Goal: Task Accomplishment & Management: Use online tool/utility

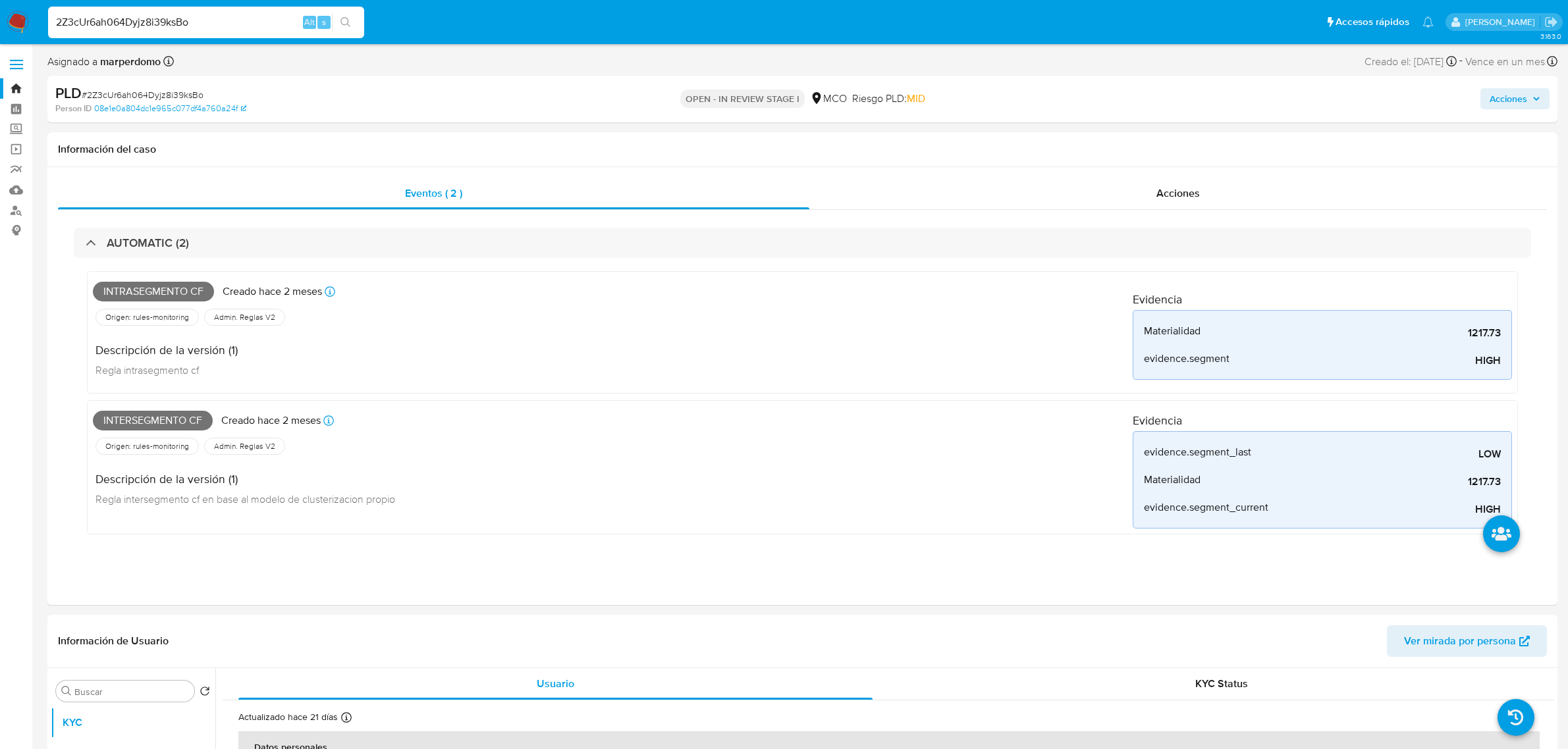
select select "10"
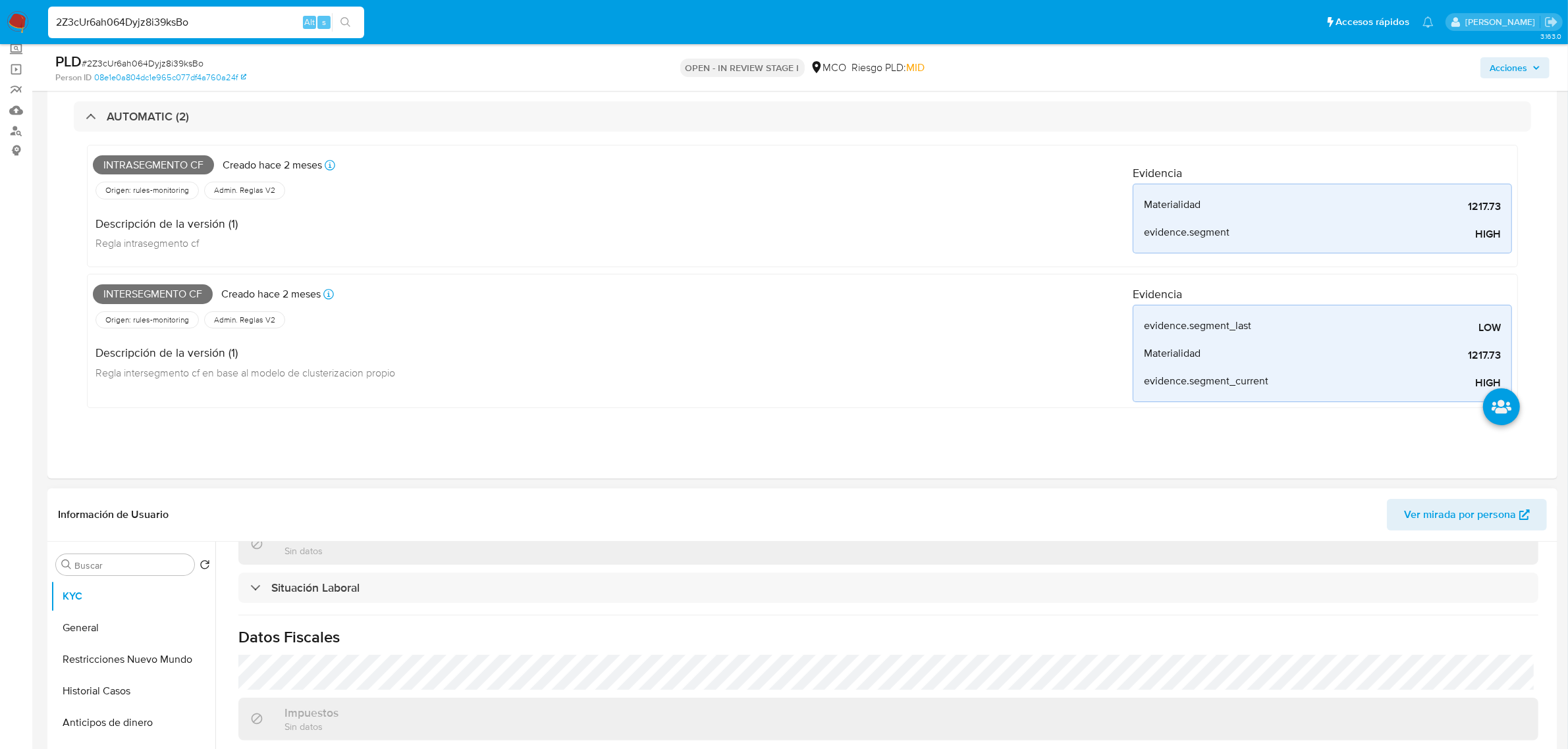
scroll to position [247, 0]
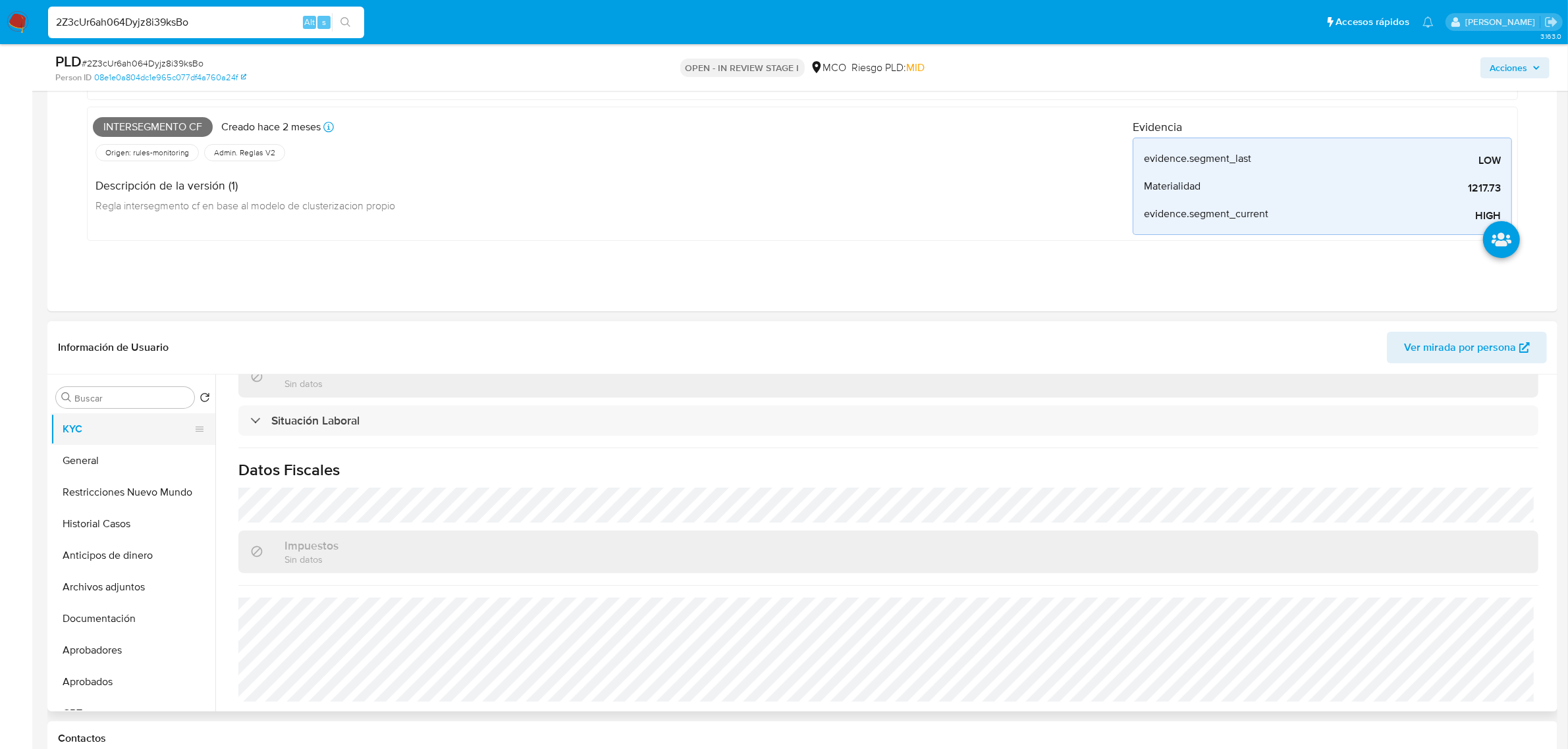
click at [89, 421] on button "KYC" at bounding box center [128, 429] width 154 height 32
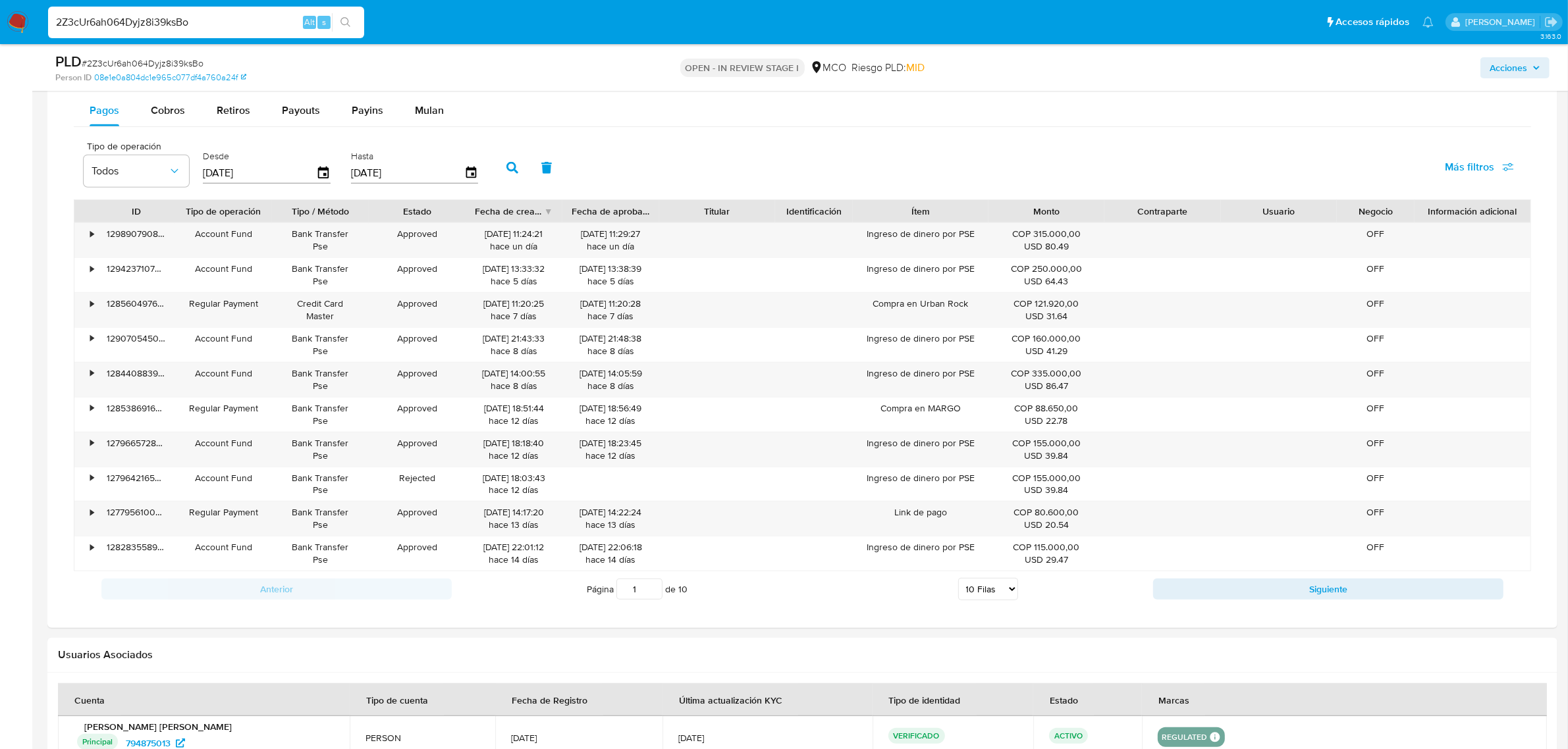
scroll to position [1399, 0]
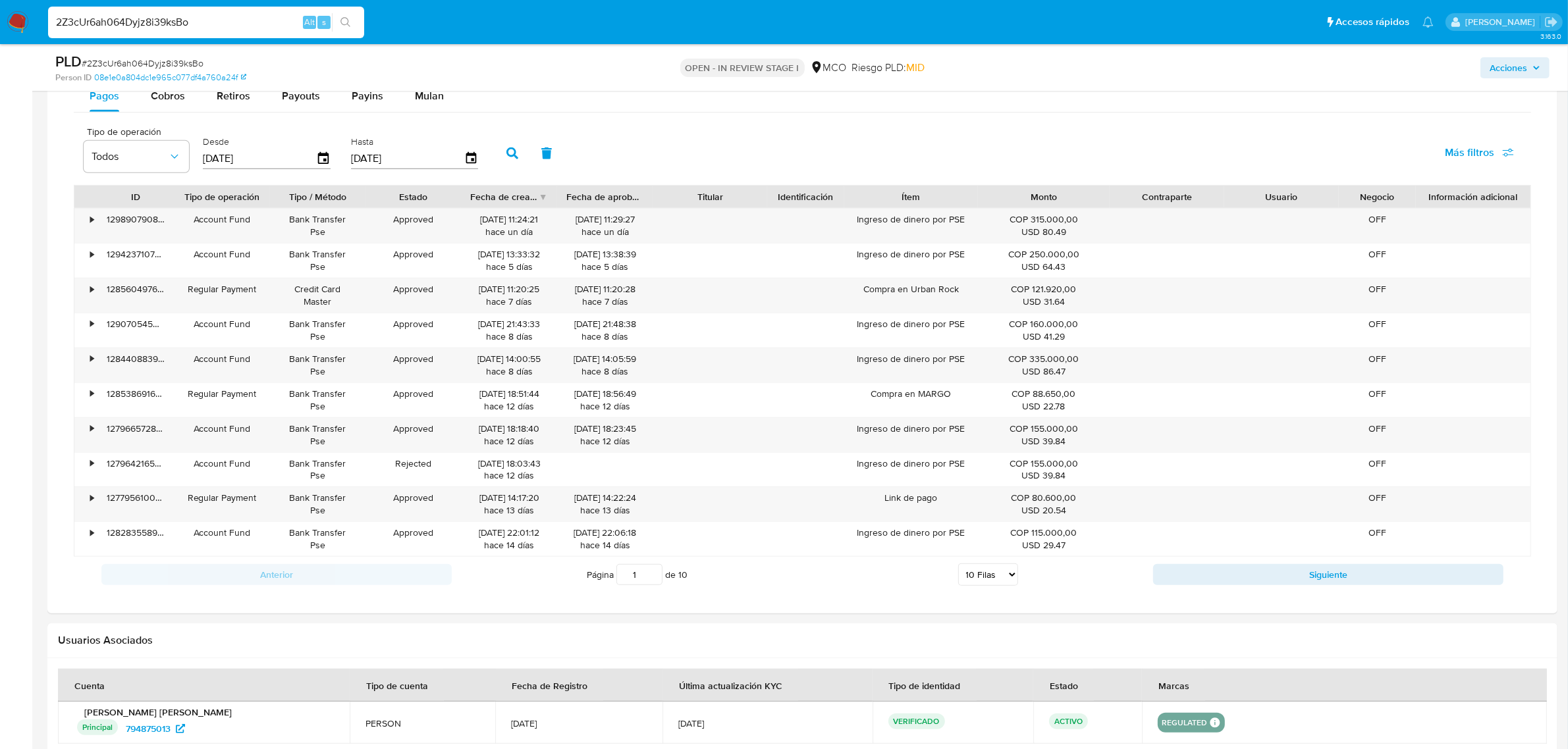
drag, startPoint x: 1106, startPoint y: 207, endPoint x: 1121, endPoint y: 207, distance: 15.0
click at [1121, 207] on div "ID Tipo de operación Tipo / Método Estado Fecha de creación Fecha de aprobación…" at bounding box center [802, 196] width 1456 height 22
click at [1121, 207] on div "Contraparte" at bounding box center [1167, 196] width 114 height 22
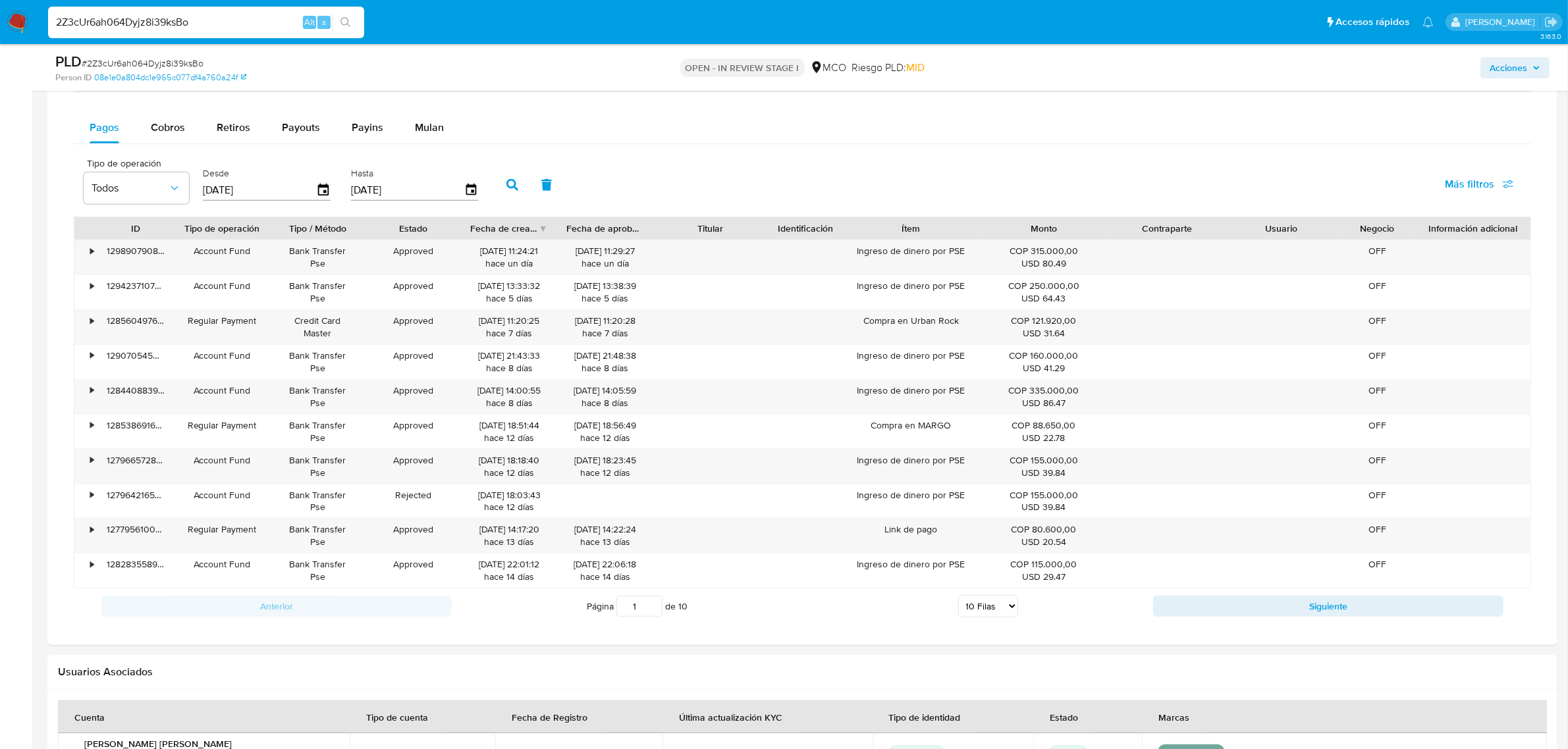
scroll to position [1355, 0]
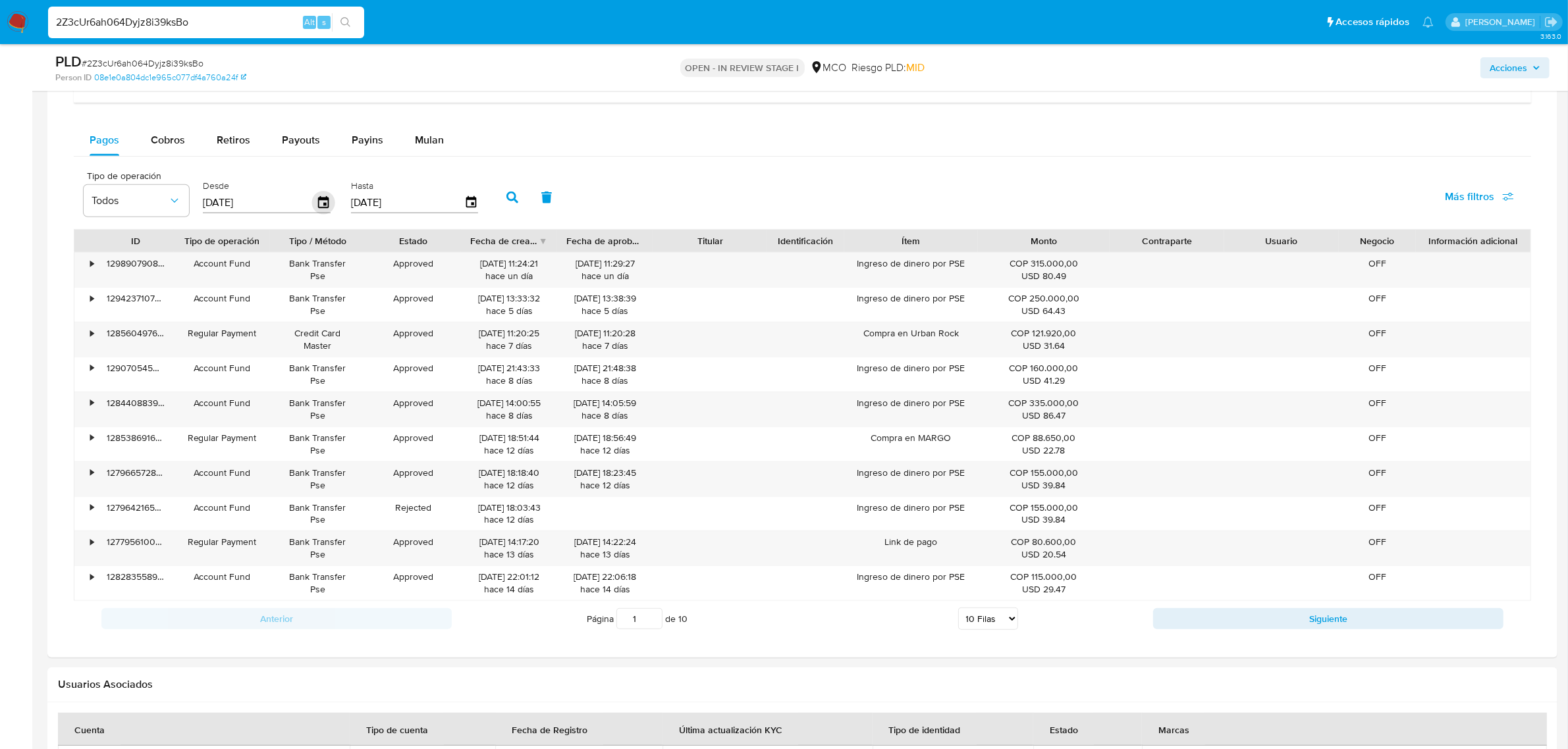
click at [320, 202] on icon "button" at bounding box center [324, 202] width 11 height 12
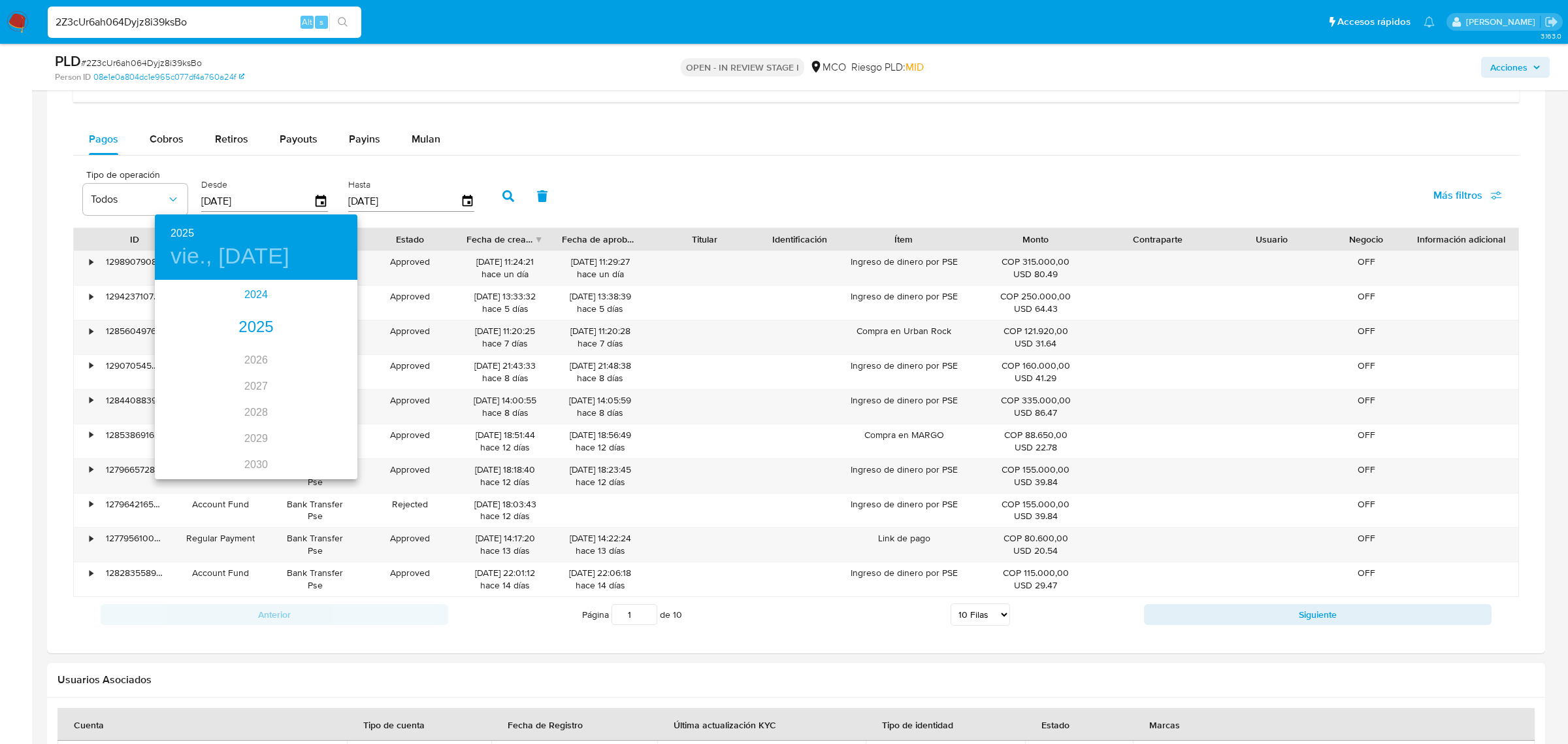
click at [252, 299] on div "2024" at bounding box center [255, 294] width 202 height 26
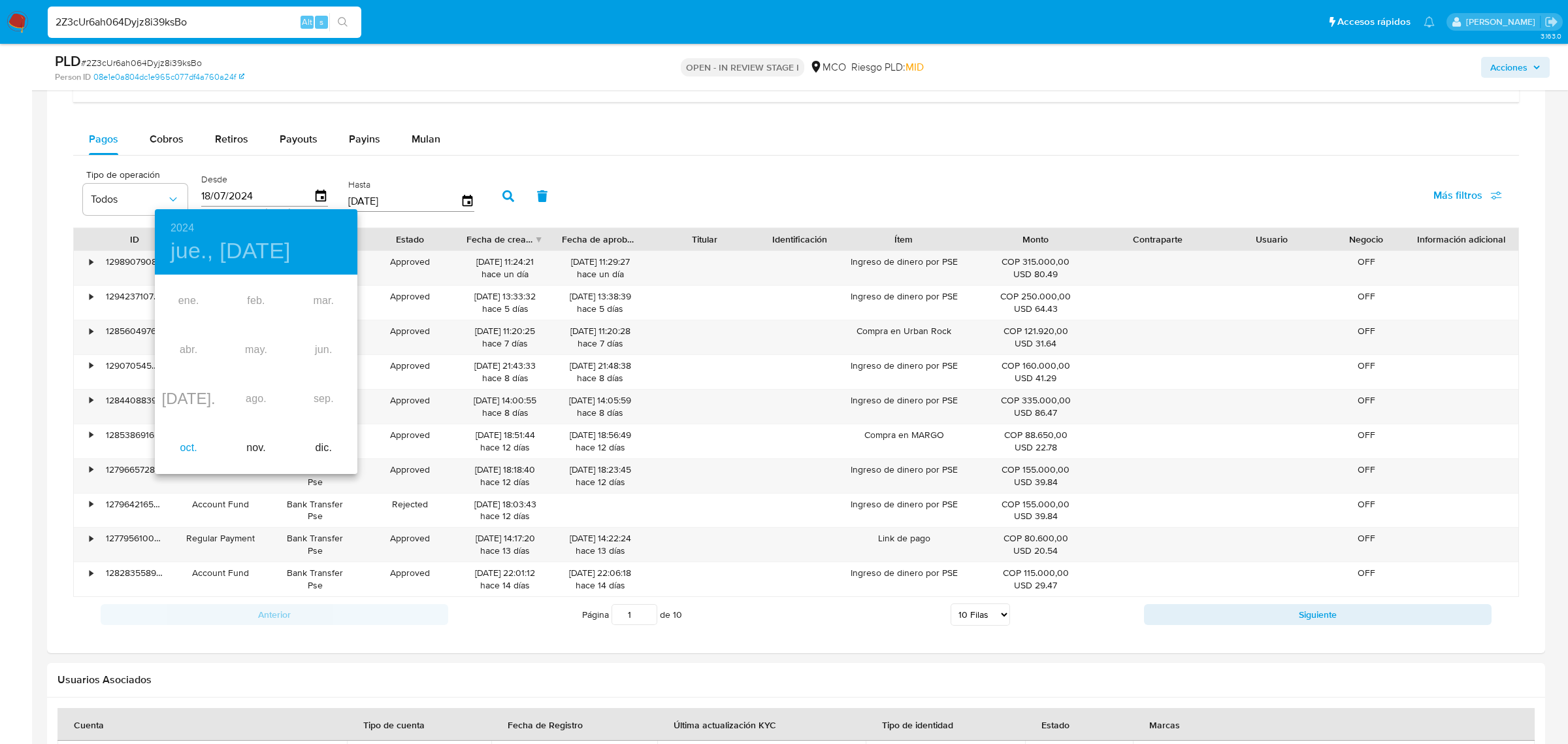
click at [194, 443] on div "oct." at bounding box center [188, 448] width 67 height 49
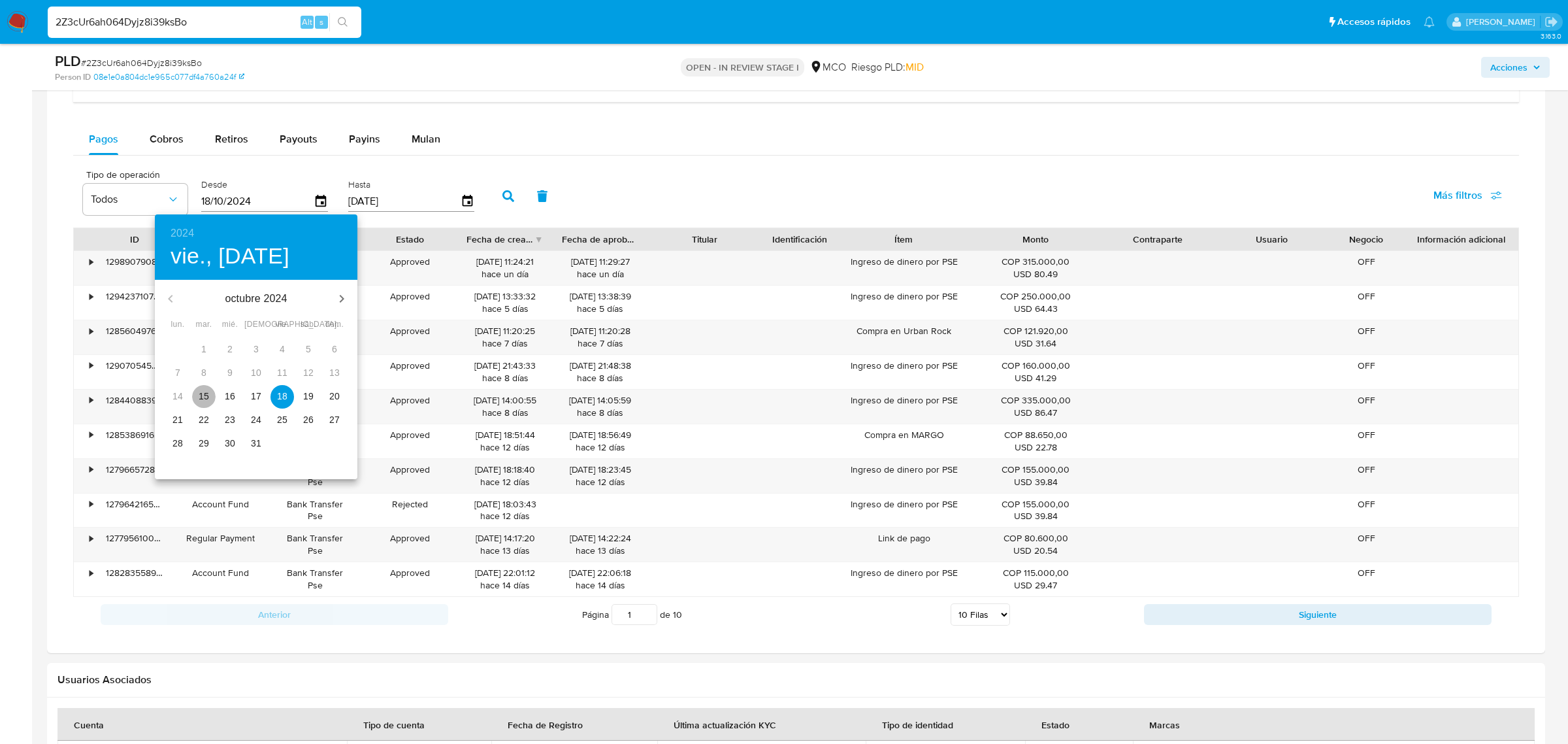
click at [204, 394] on p "15" at bounding box center [204, 396] width 11 height 13
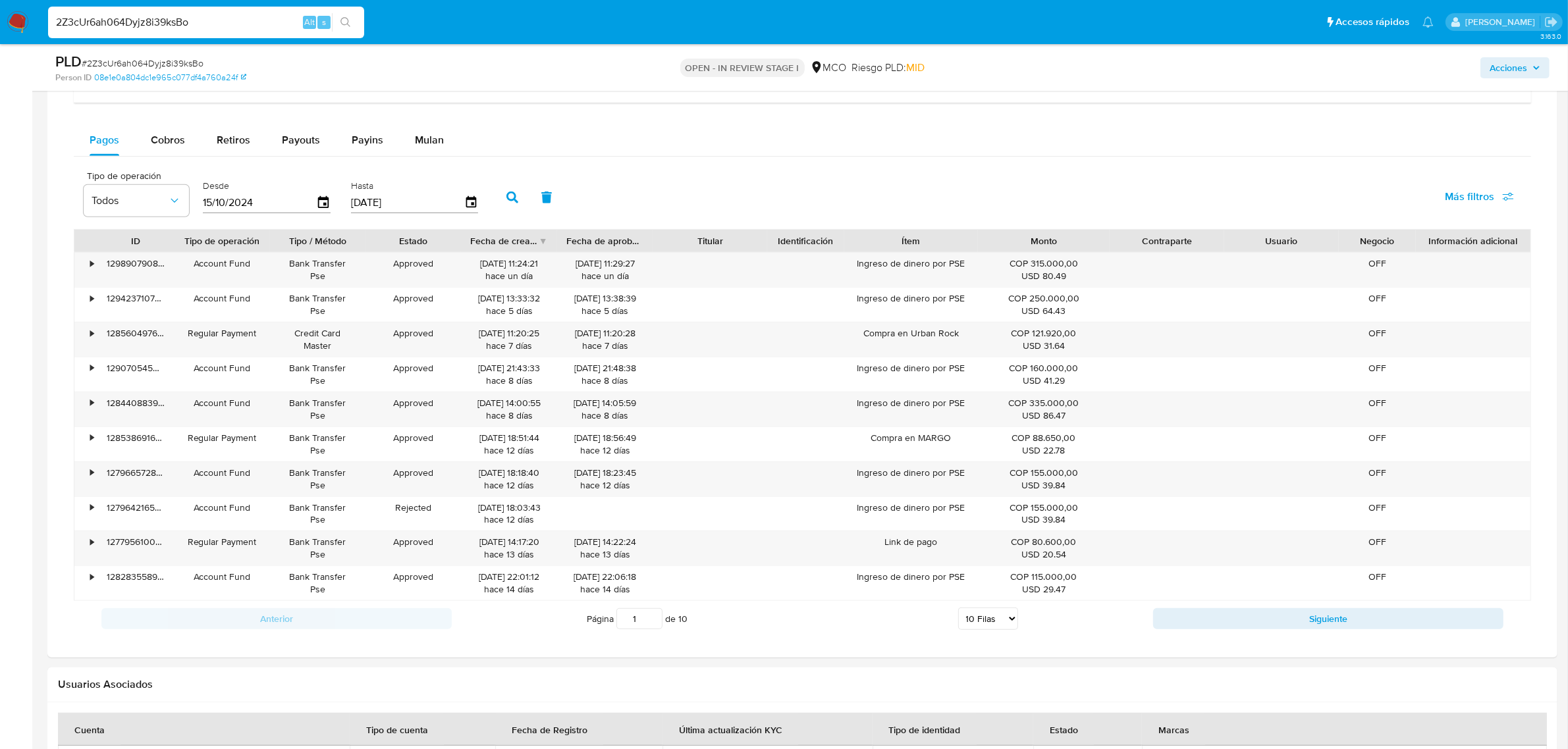
click at [512, 203] on icon "button" at bounding box center [513, 198] width 12 height 12
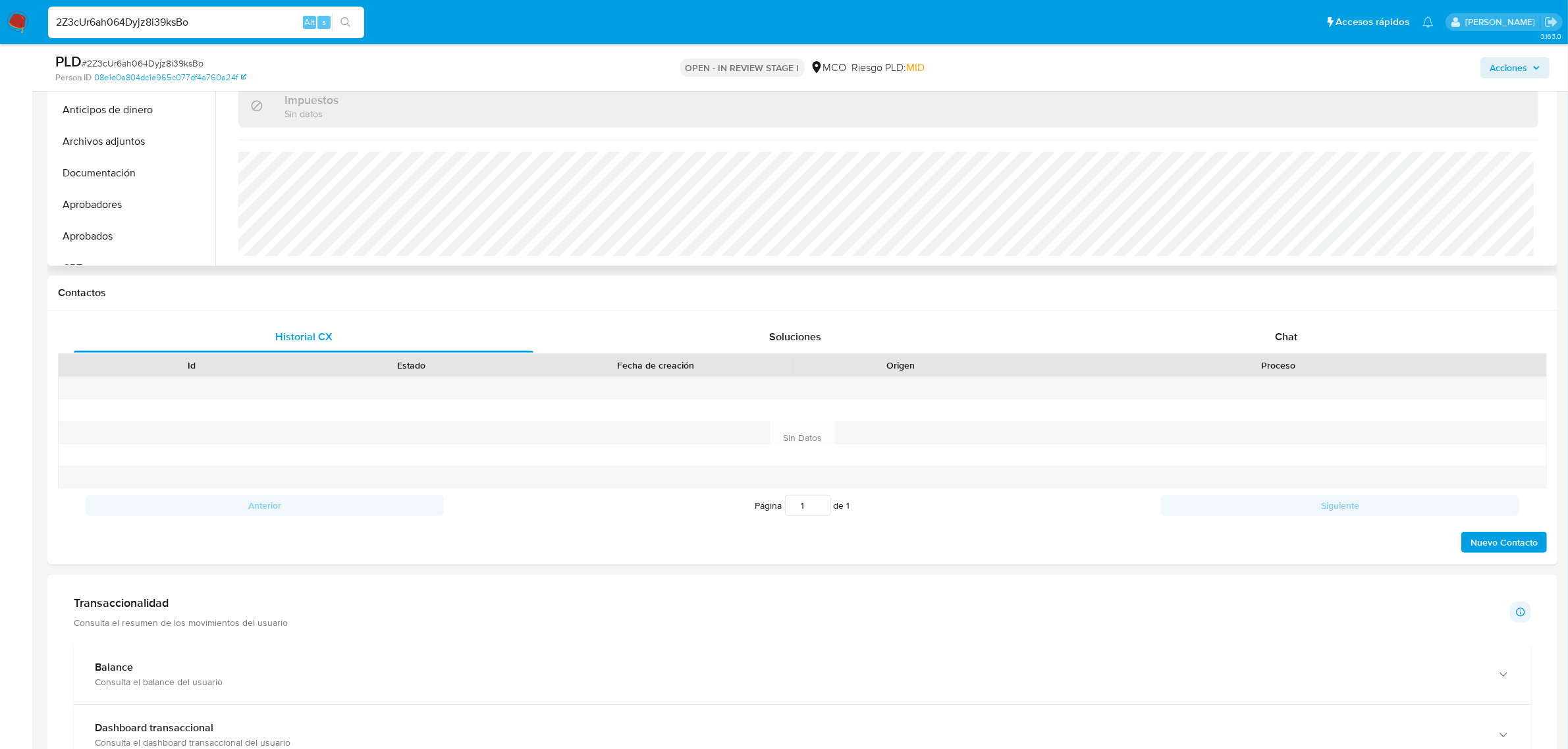
scroll to position [371, 0]
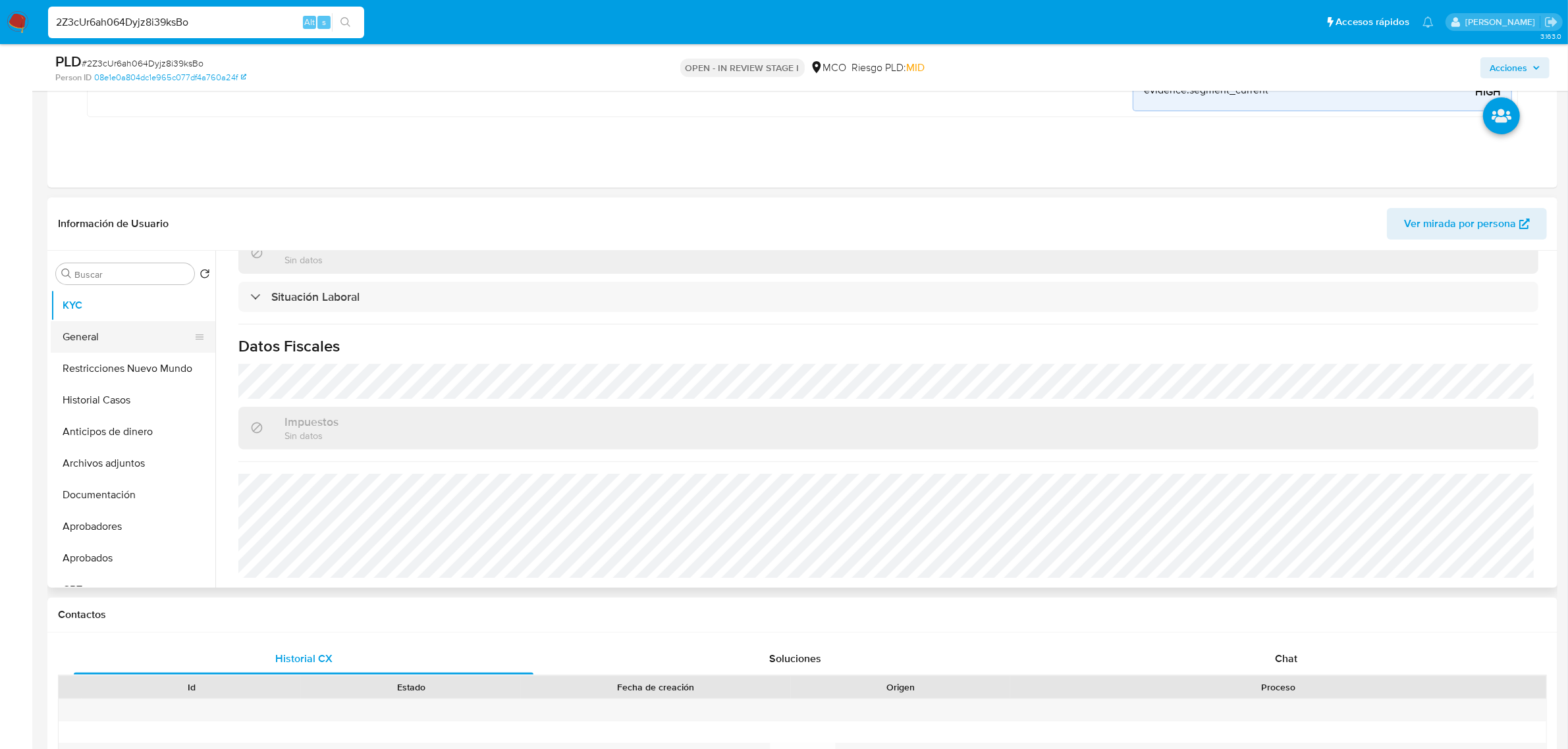
click at [124, 338] on button "General" at bounding box center [128, 337] width 154 height 32
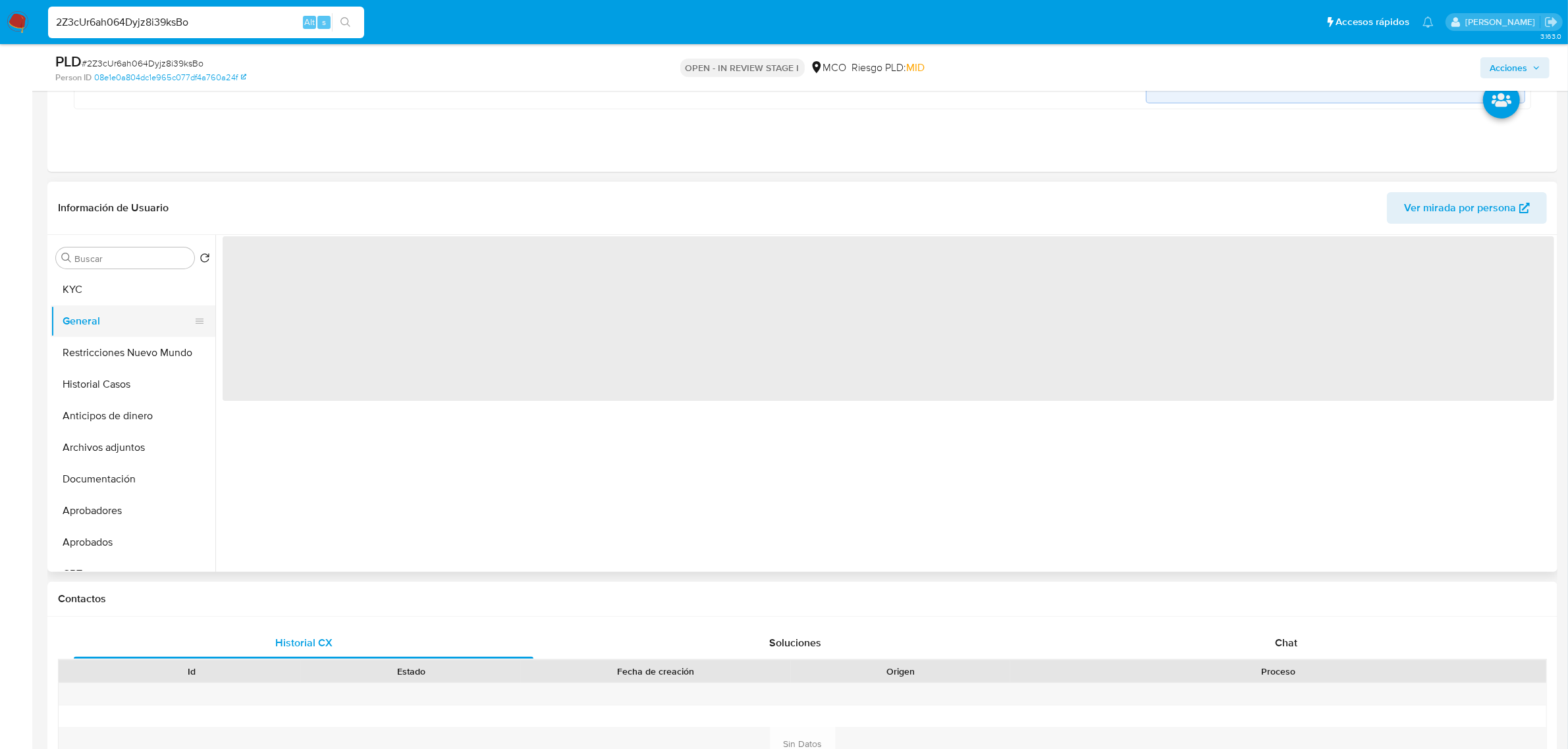
scroll to position [0, 0]
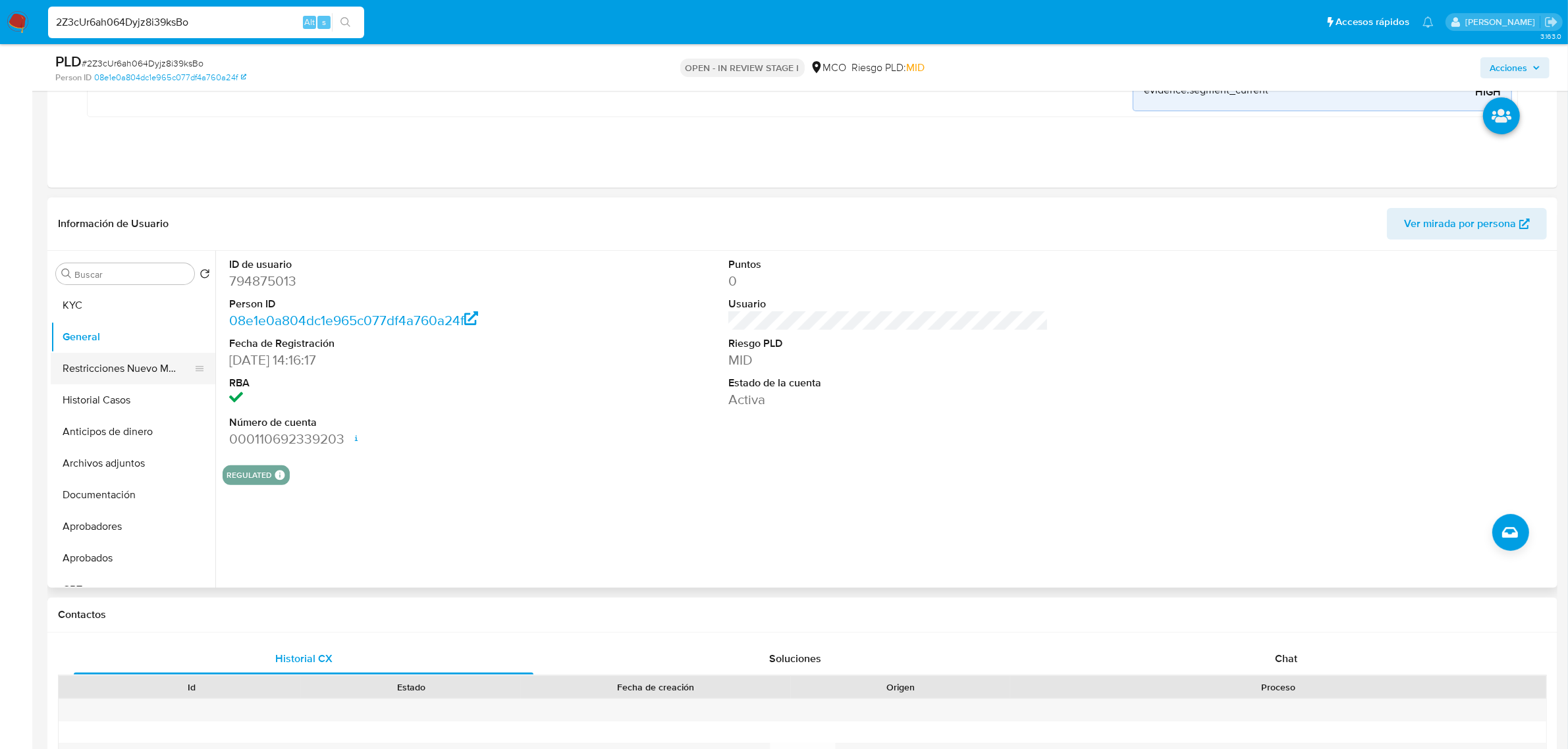
click at [114, 372] on button "Restricciones Nuevo Mundo" at bounding box center [128, 368] width 154 height 32
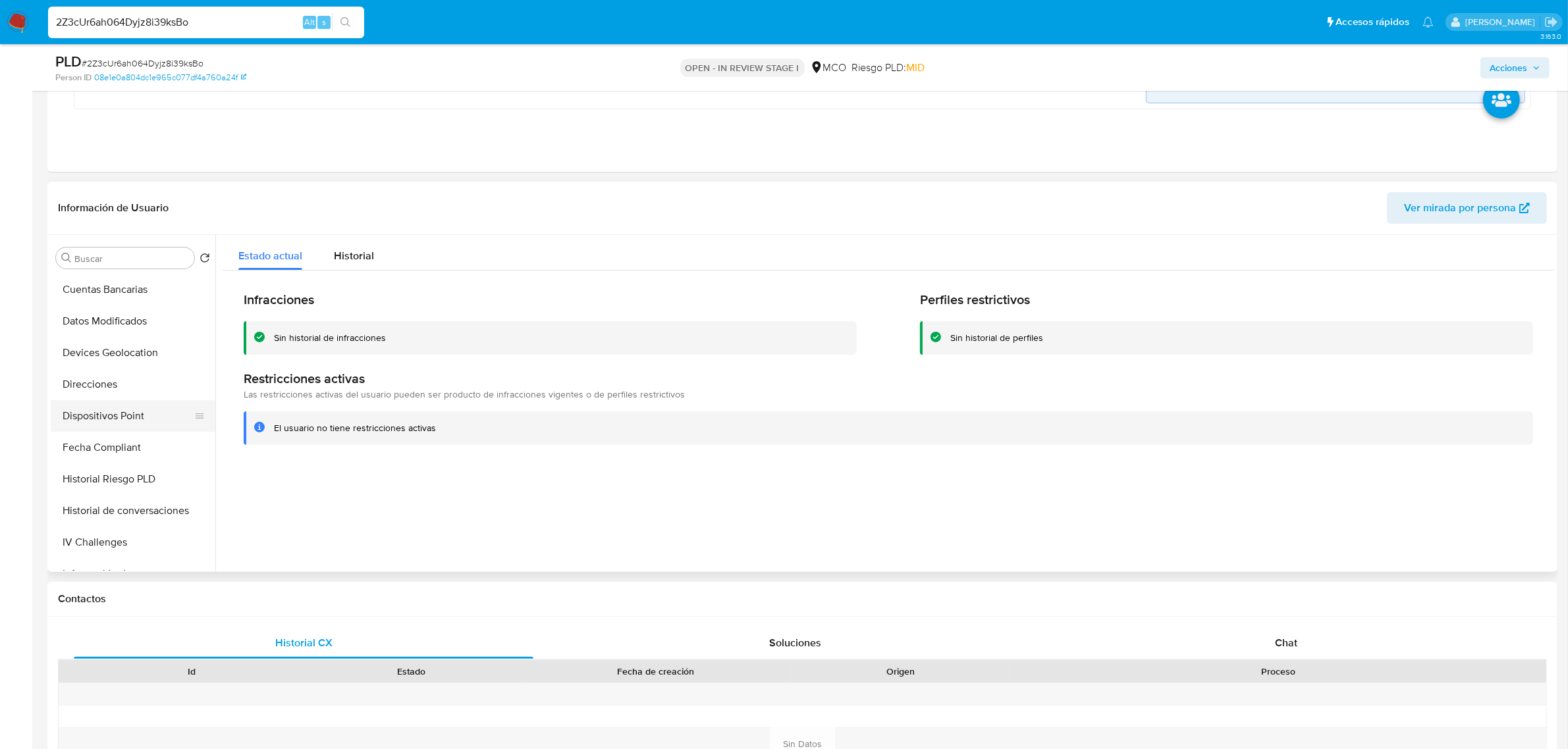
scroll to position [297, 0]
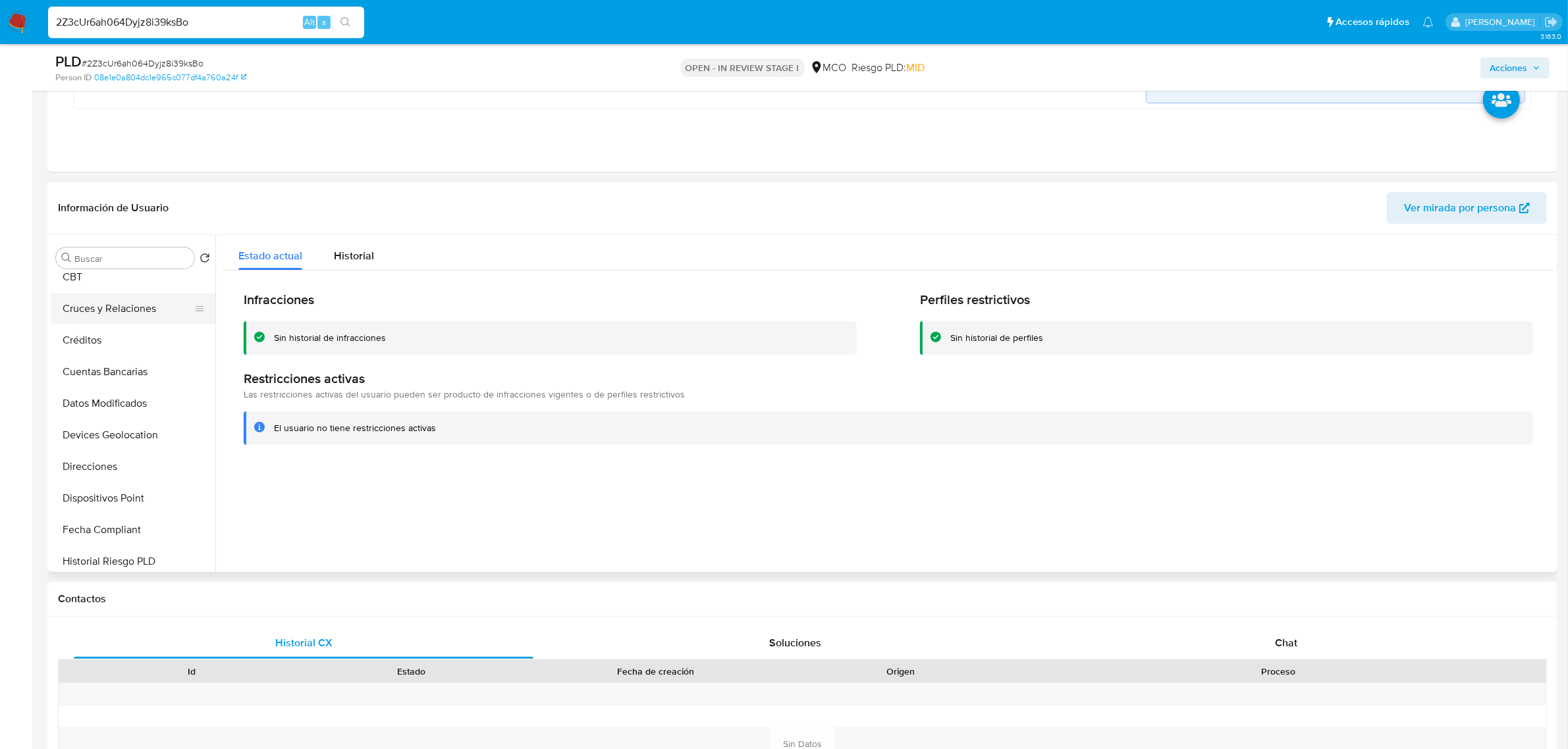
click at [142, 310] on button "Cruces y Relaciones" at bounding box center [128, 309] width 154 height 32
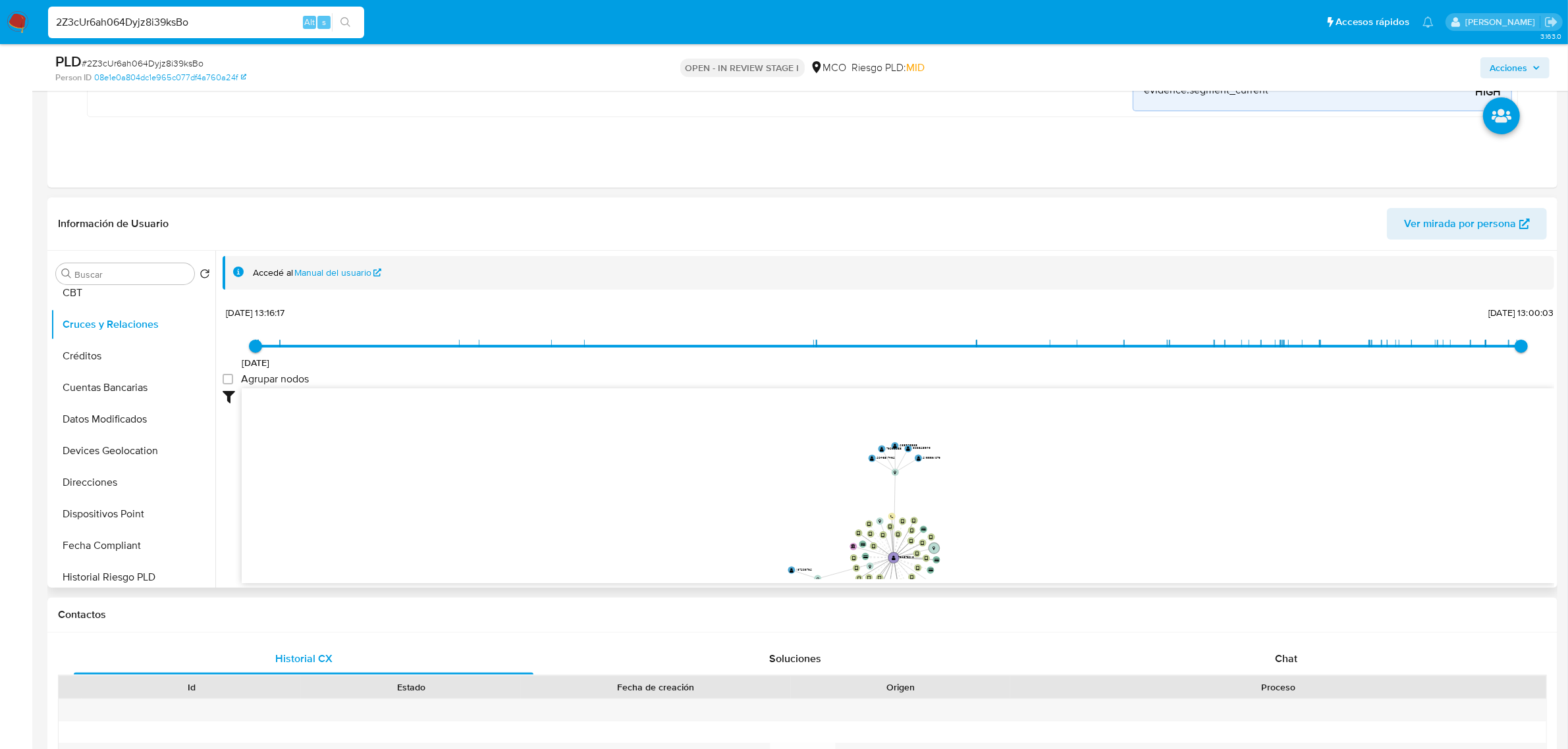
drag, startPoint x: 1199, startPoint y: 520, endPoint x: 1070, endPoint y: 577, distance: 141.0
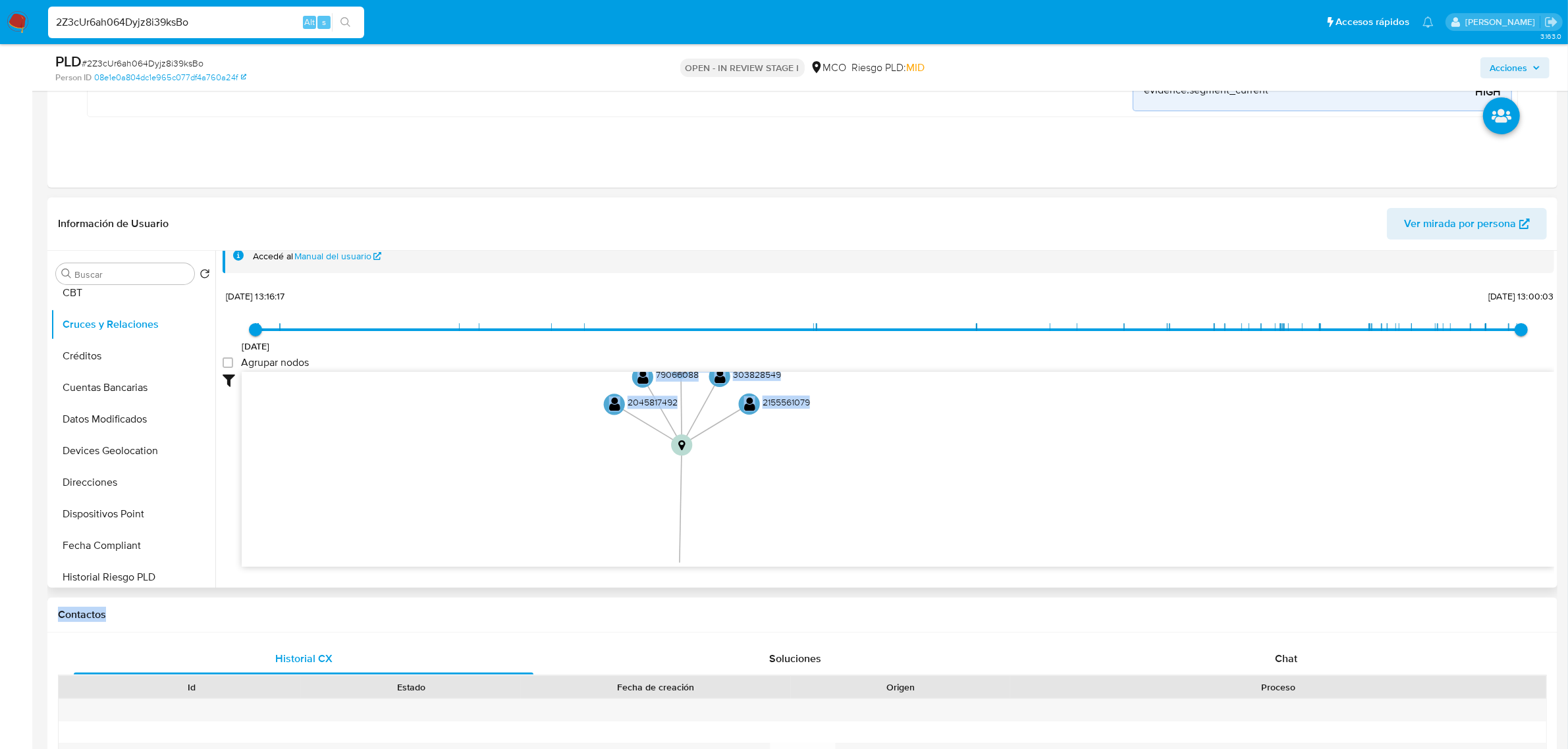
scroll to position [48, 0]
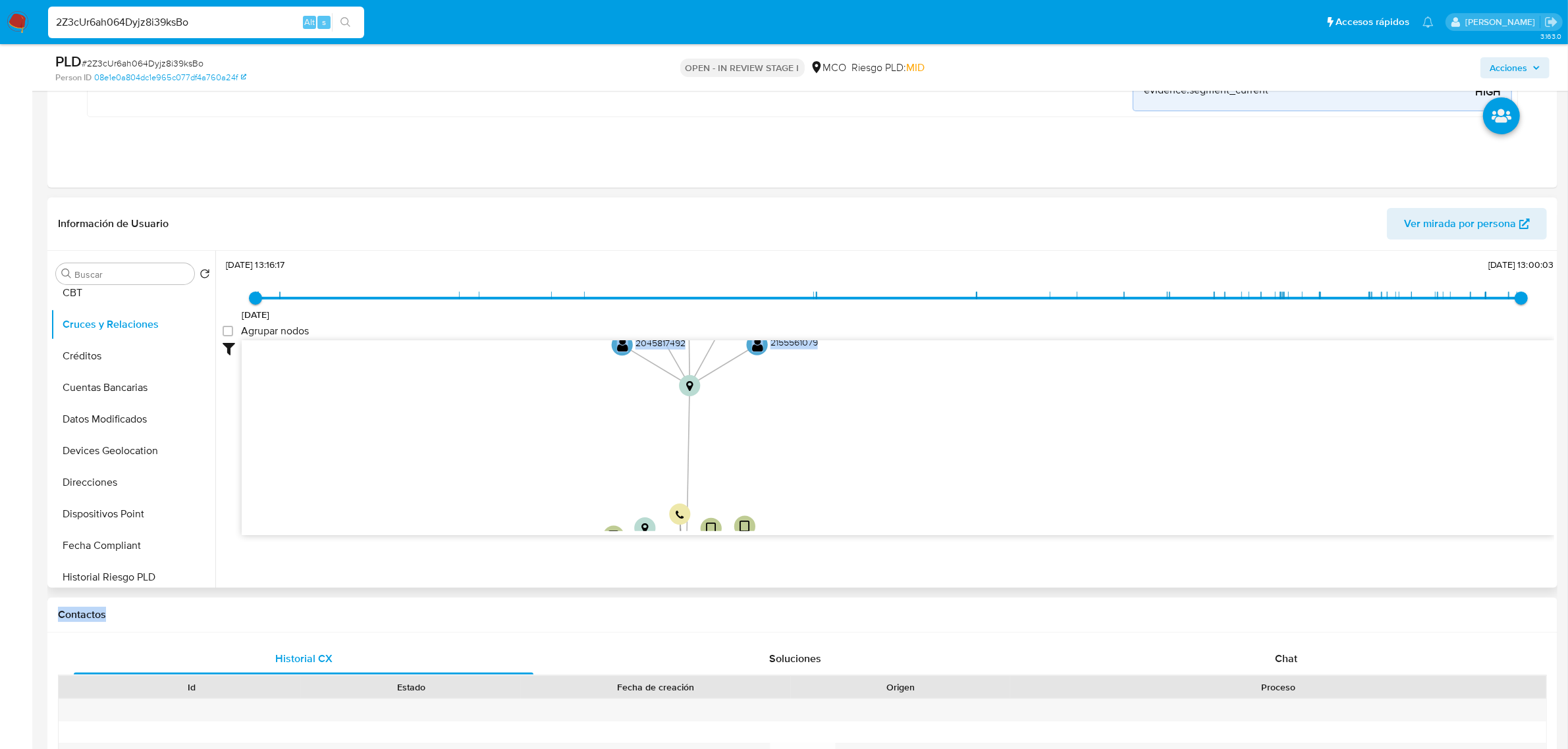
drag, startPoint x: 691, startPoint y: 422, endPoint x: 840, endPoint y: 396, distance: 151.3
click at [852, 445] on icon "device-682fdd4265a712bea5668e9a  device-676434cd6e315c27a16e46c2  device-686d…" at bounding box center [898, 436] width 1312 height 191
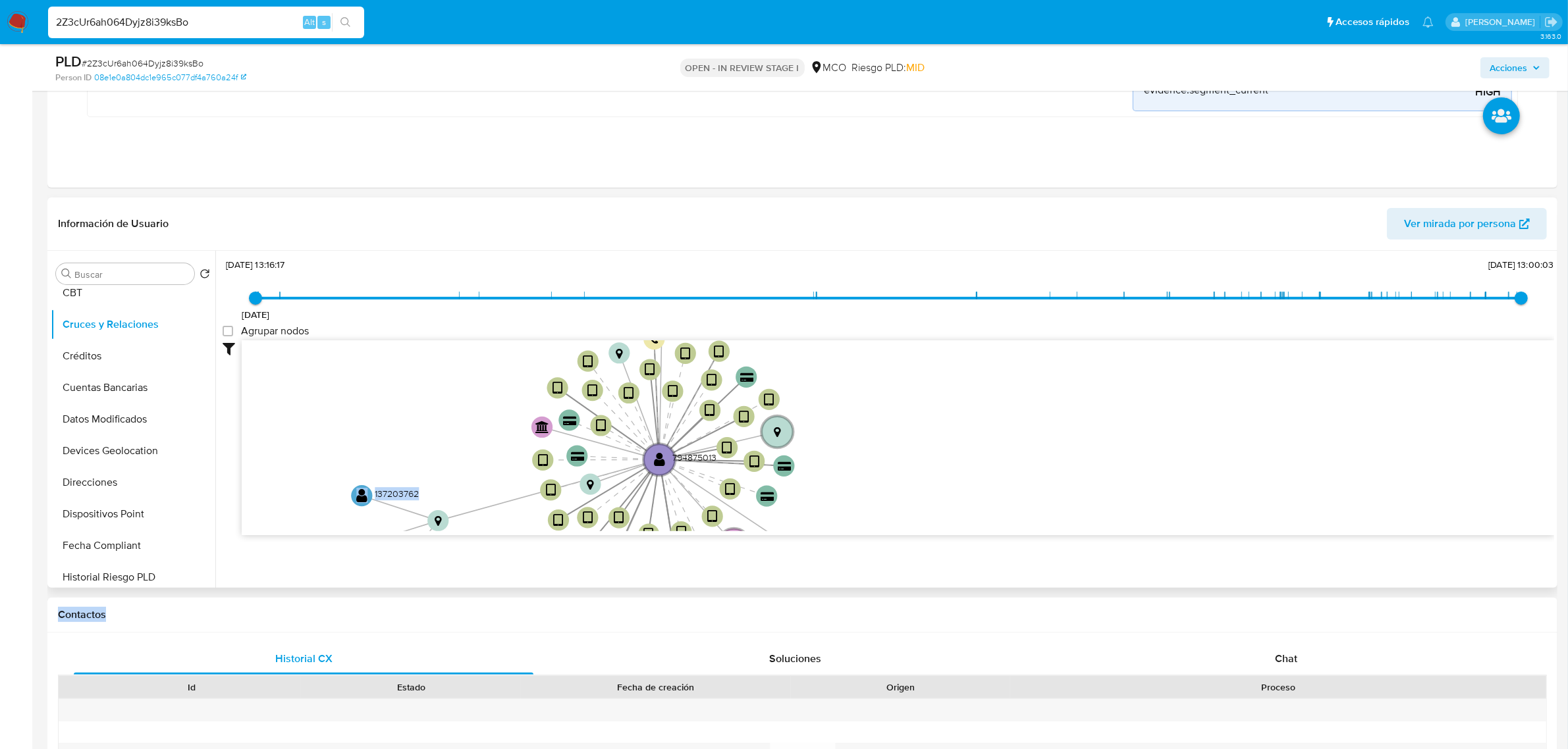
drag, startPoint x: 840, startPoint y: 396, endPoint x: 831, endPoint y: 330, distance: 66.6
click at [831, 330] on div "[DATE] [DATE] 13:16:17 [DATE] 13:00:03 Agrupar nodos Filtros Confianza alta Dev…" at bounding box center [888, 418] width 1332 height 327
click at [831, 330] on div "Agrupar nodos" at bounding box center [888, 332] width 1332 height 16
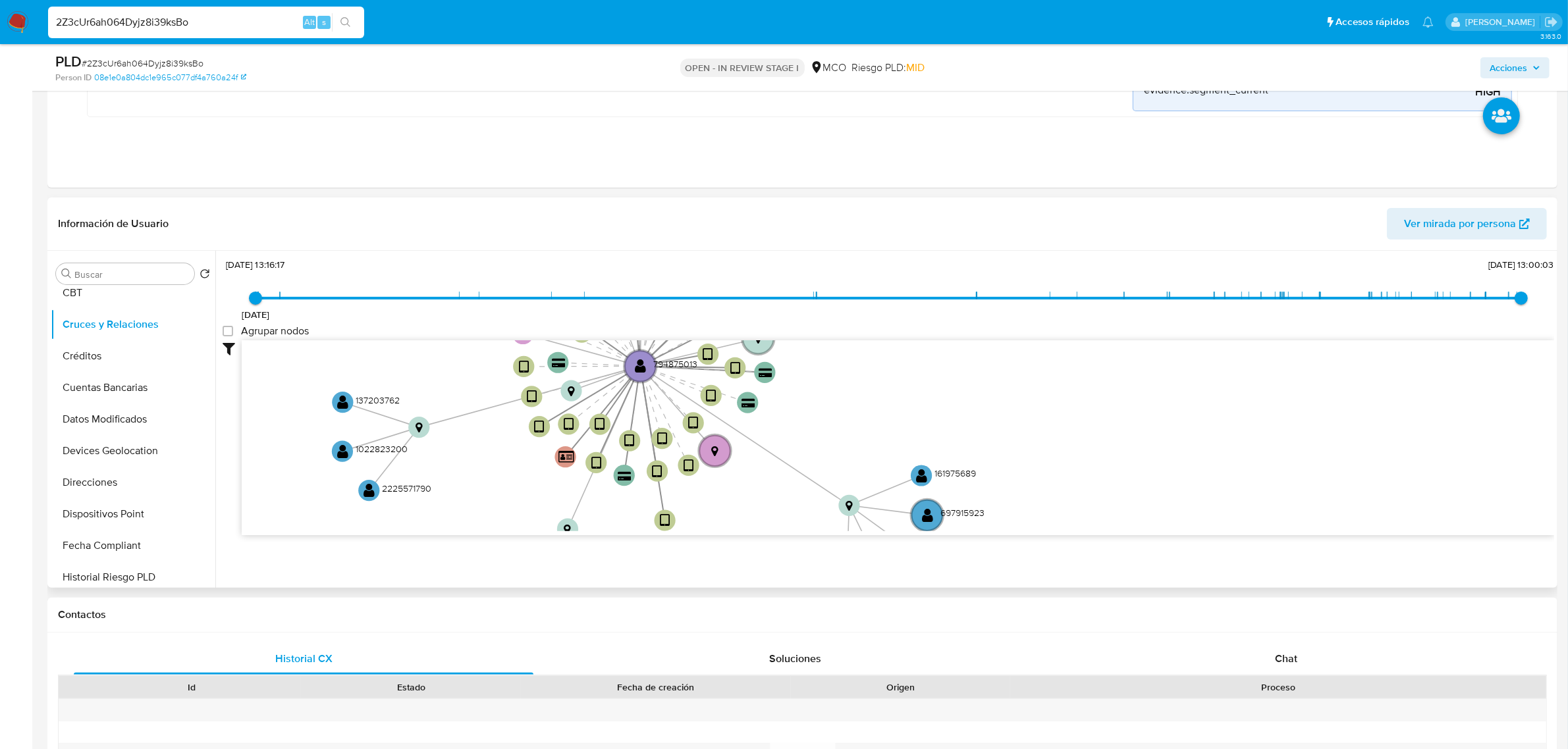
drag, startPoint x: 867, startPoint y: 469, endPoint x: 848, endPoint y: 376, distance: 94.9
click at [848, 376] on icon "device-682fdd4265a712bea5668e9a  device-676434cd6e315c27a16e46c2  device-686d…" at bounding box center [898, 436] width 1312 height 191
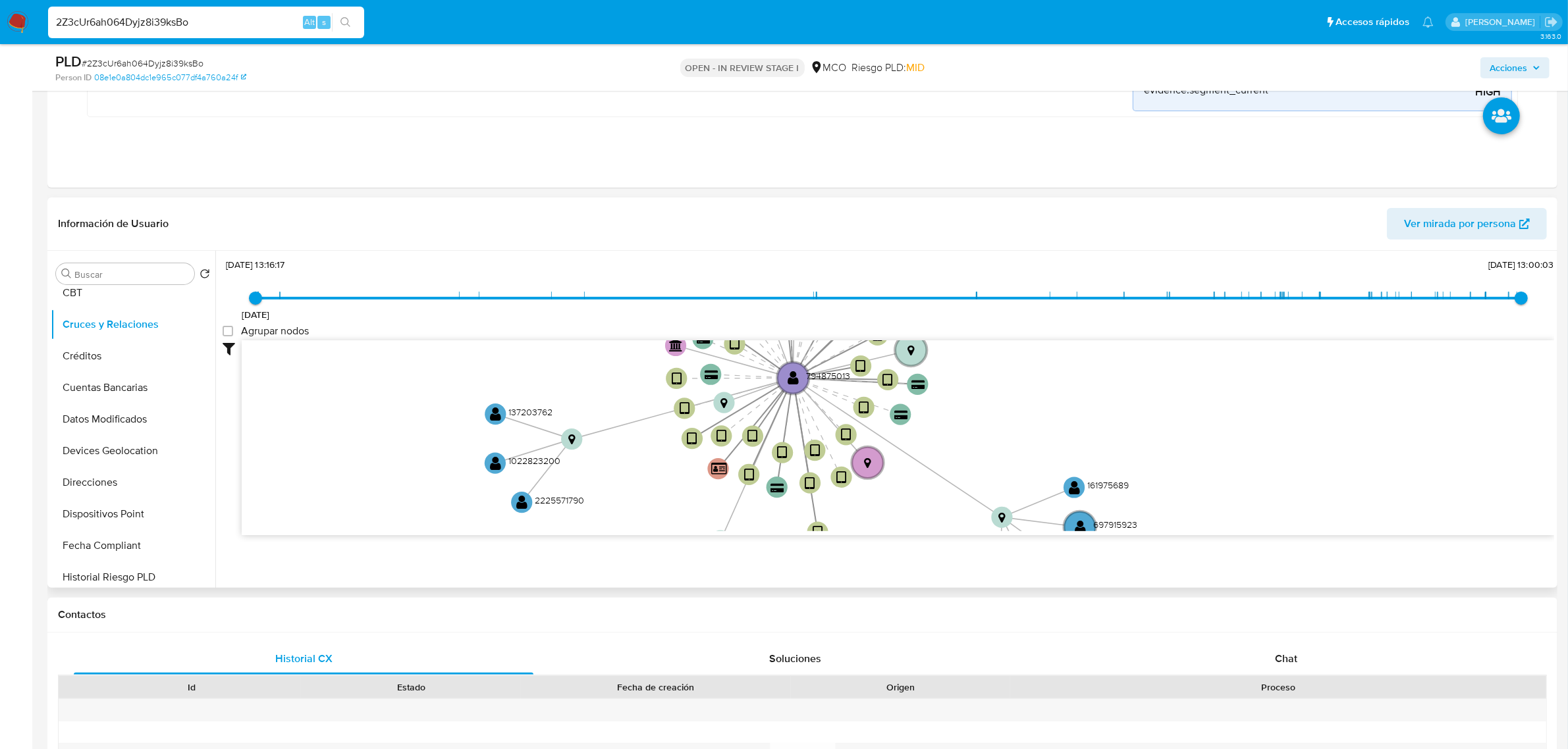
drag, startPoint x: 1123, startPoint y: 449, endPoint x: 1276, endPoint y: 465, distance: 153.8
click at [1276, 465] on icon "device-682fdd4265a712bea5668e9a  device-676434cd6e315c27a16e46c2  device-686d…" at bounding box center [898, 436] width 1312 height 191
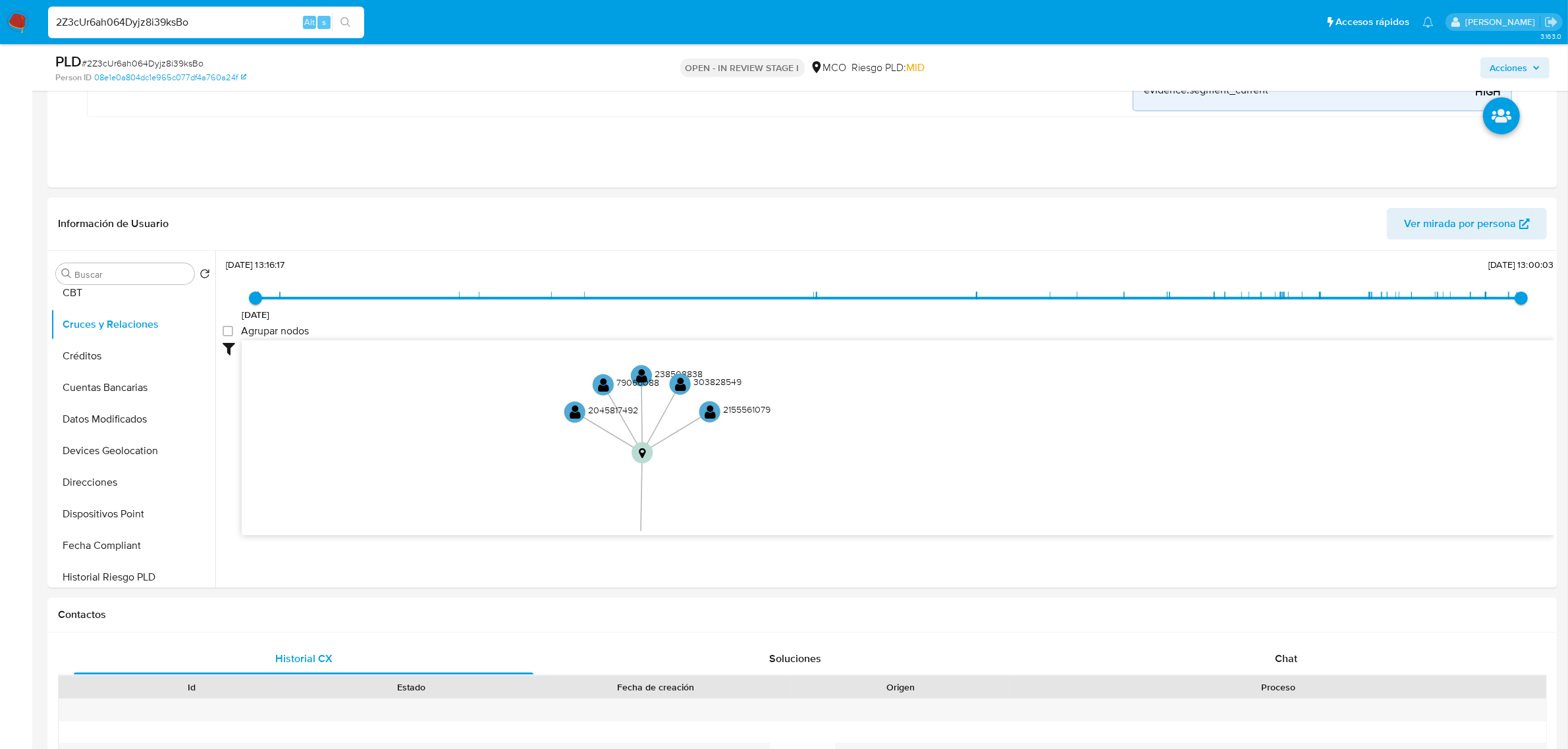
drag, startPoint x: 1276, startPoint y: 465, endPoint x: 1120, endPoint y: 788, distance: 358.7
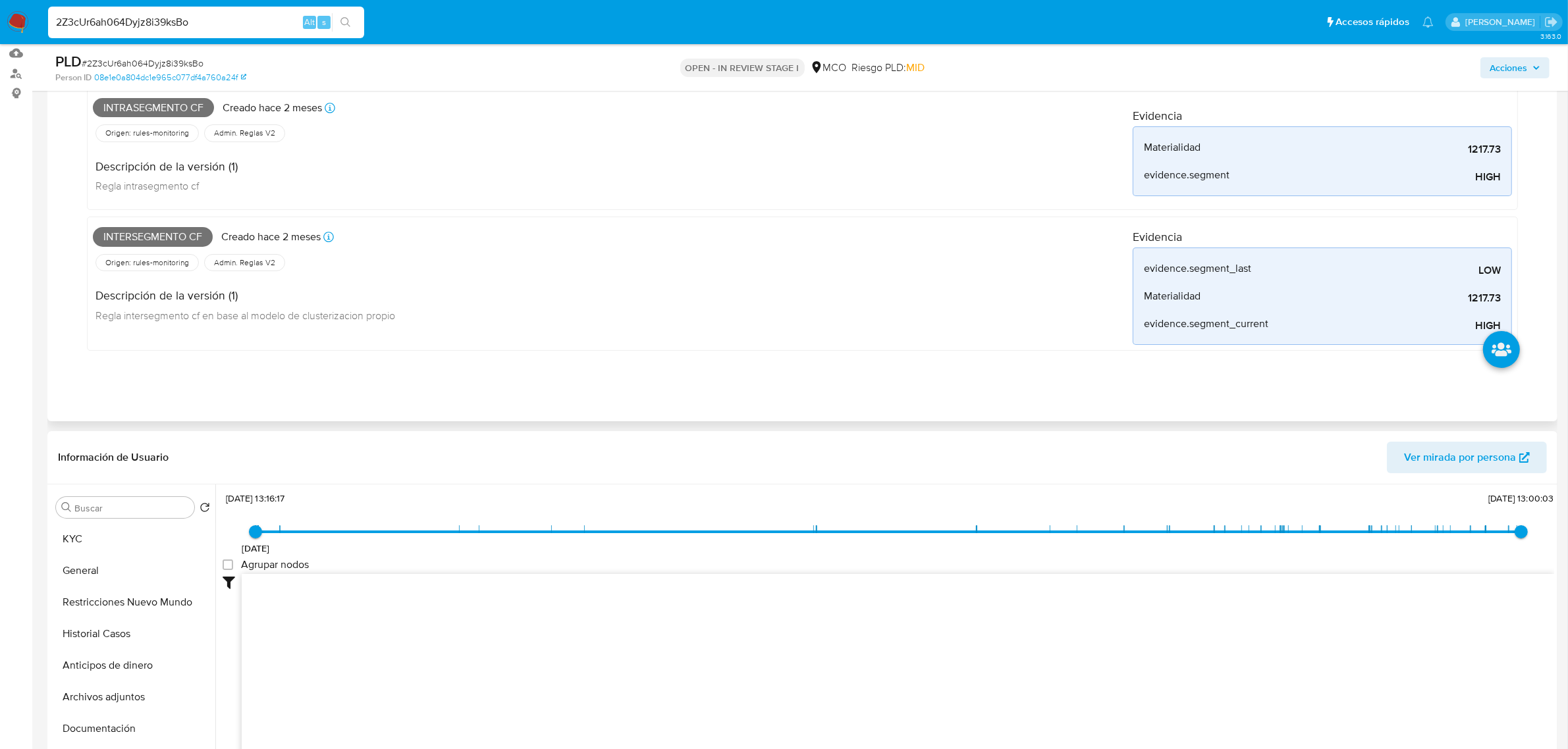
scroll to position [124, 0]
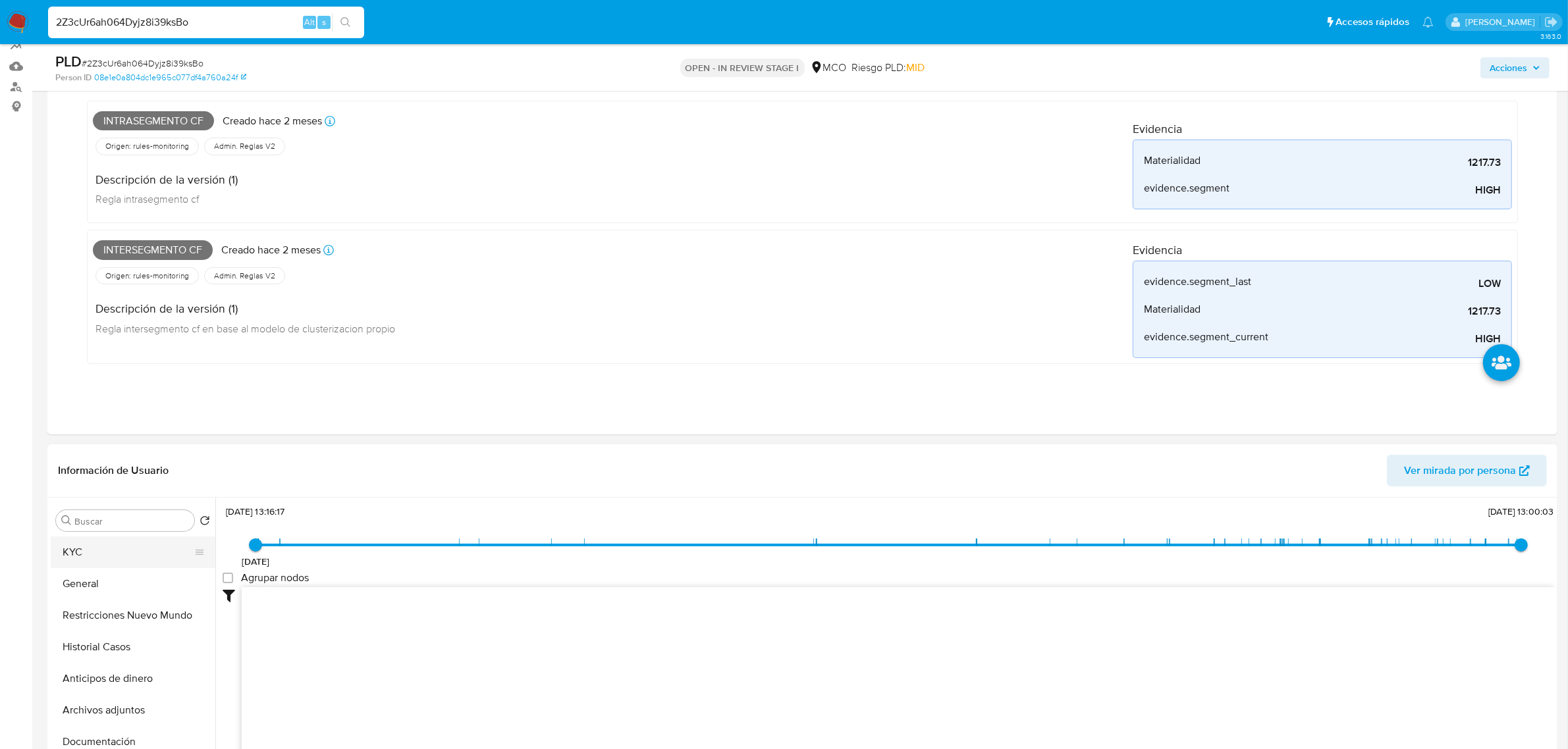
click at [72, 555] on button "KYC" at bounding box center [128, 552] width 154 height 32
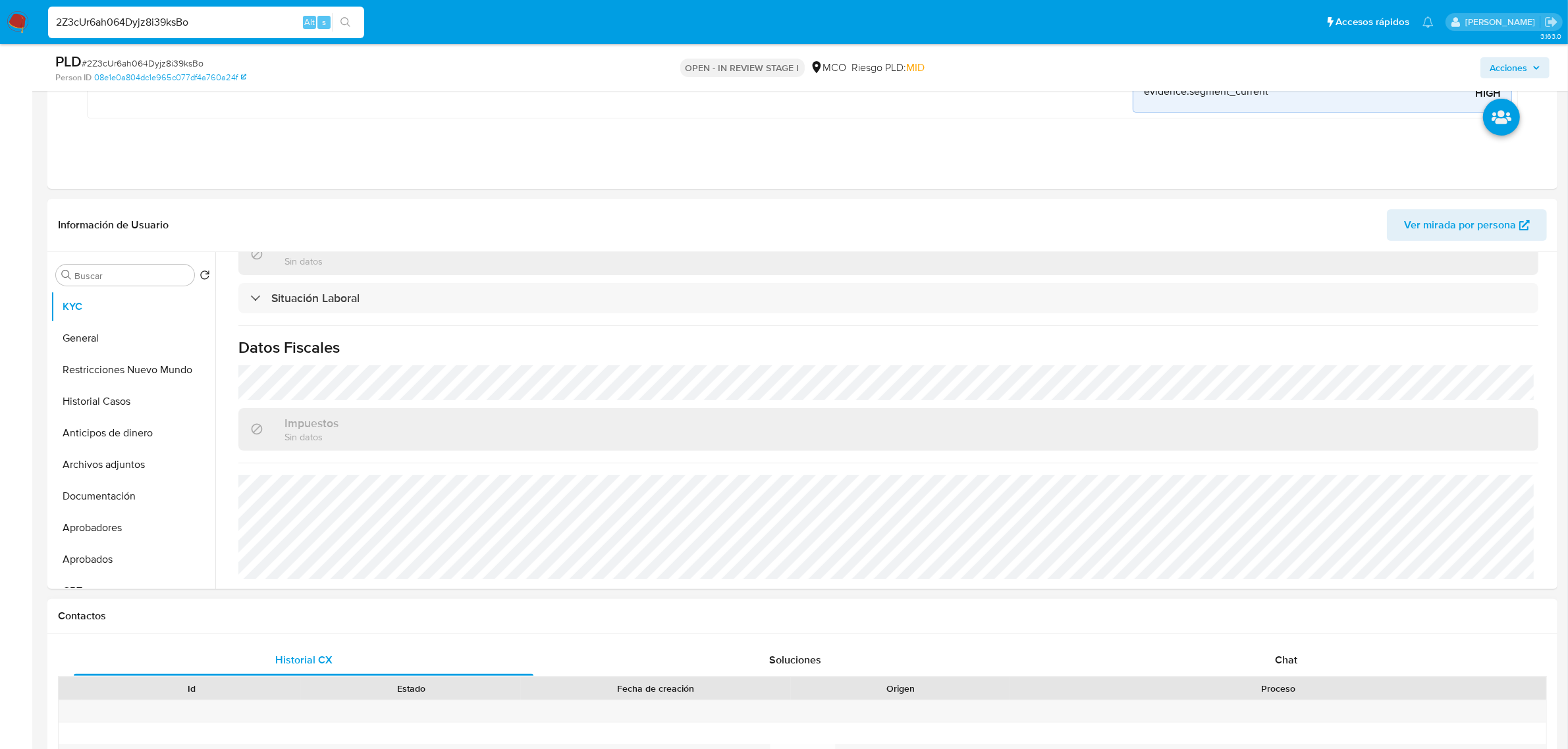
scroll to position [371, 0]
click at [201, 20] on input "2Z3cUr6ah064Dyjz8i39ksBo" at bounding box center [206, 22] width 316 height 17
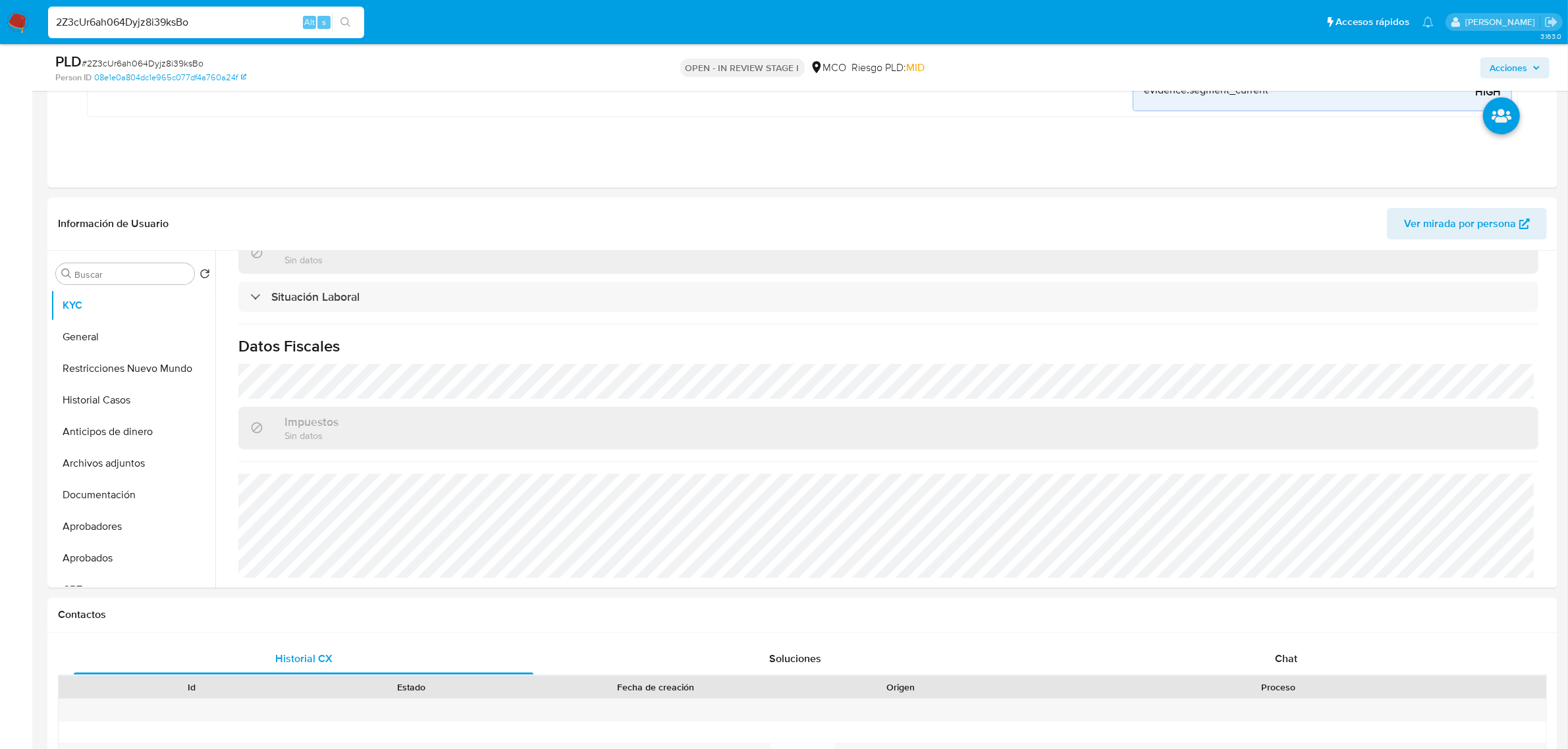
paste input "1365587274"
type input "1365587274"
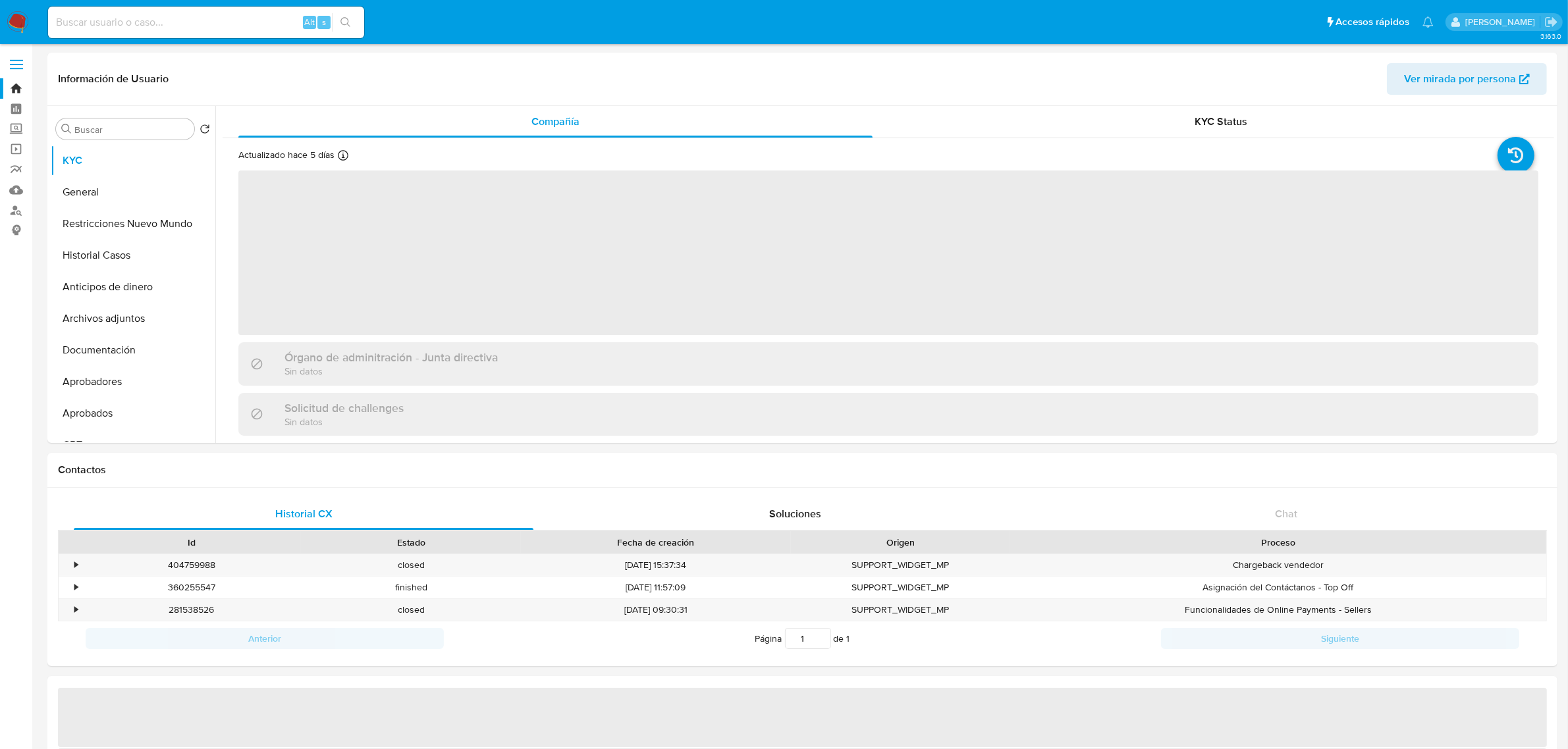
select select "10"
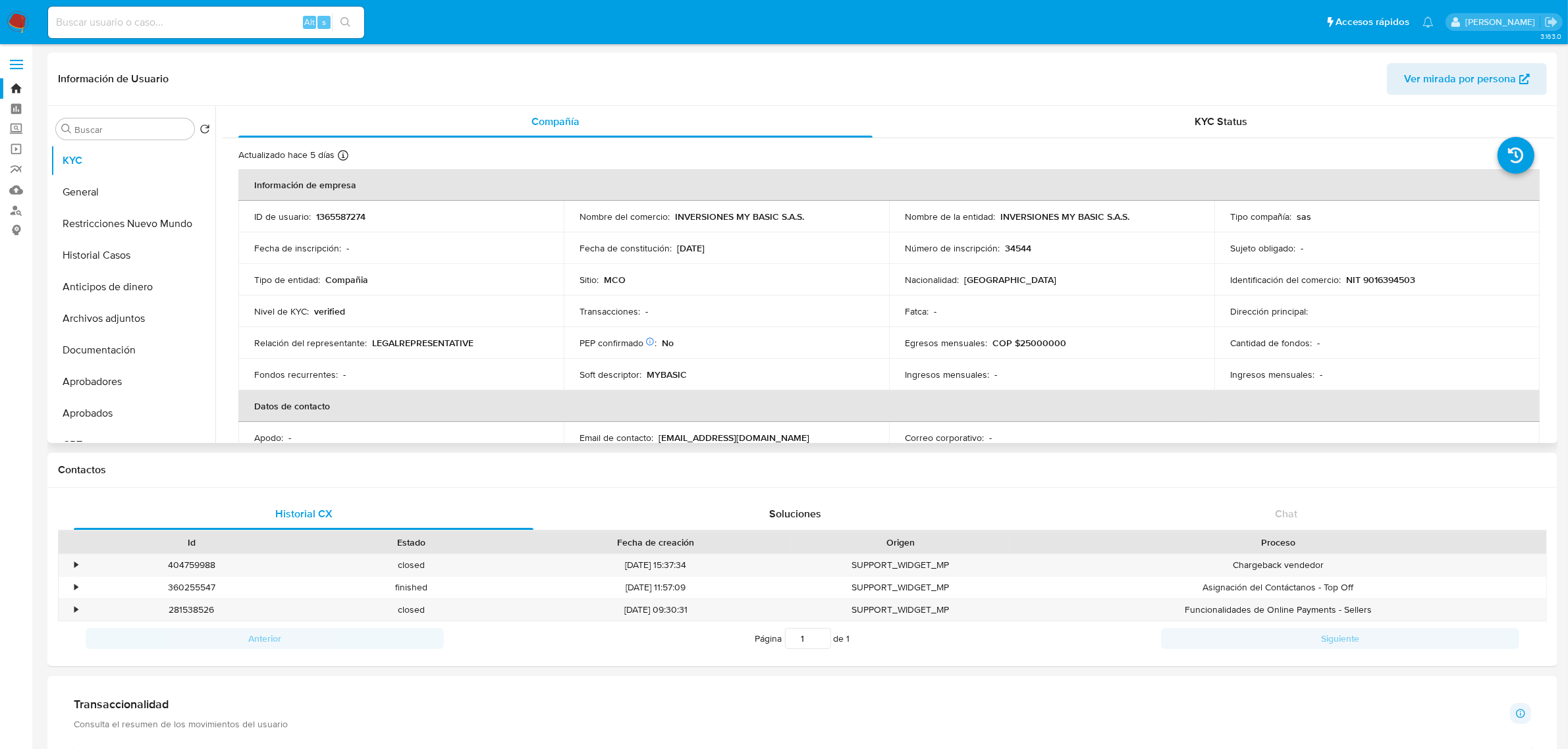
click at [743, 219] on p "INVERSIONES MY BASIC S.A.S." at bounding box center [739, 217] width 129 height 12
click at [808, 216] on div "Nombre del comercio : INVERSIONES MY BASIC S.A.S." at bounding box center [726, 217] width 294 height 12
drag, startPoint x: 815, startPoint y: 216, endPoint x: 693, endPoint y: 216, distance: 122.0
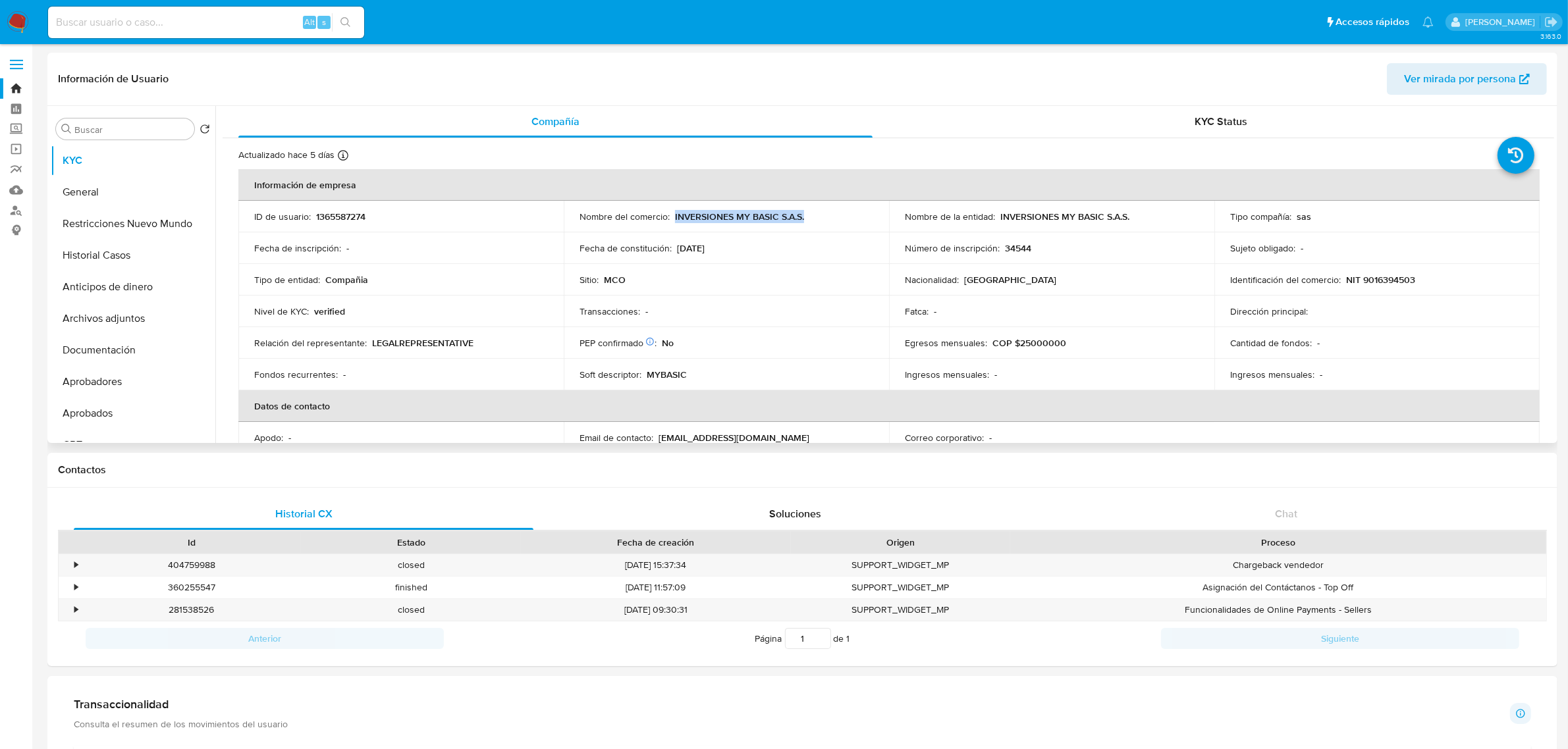
click at [676, 221] on div "Nombre del comercio : INVERSIONES MY BASIC S.A.S." at bounding box center [726, 217] width 294 height 12
copy p "NVERSIONES MY BASIC S.A.S."
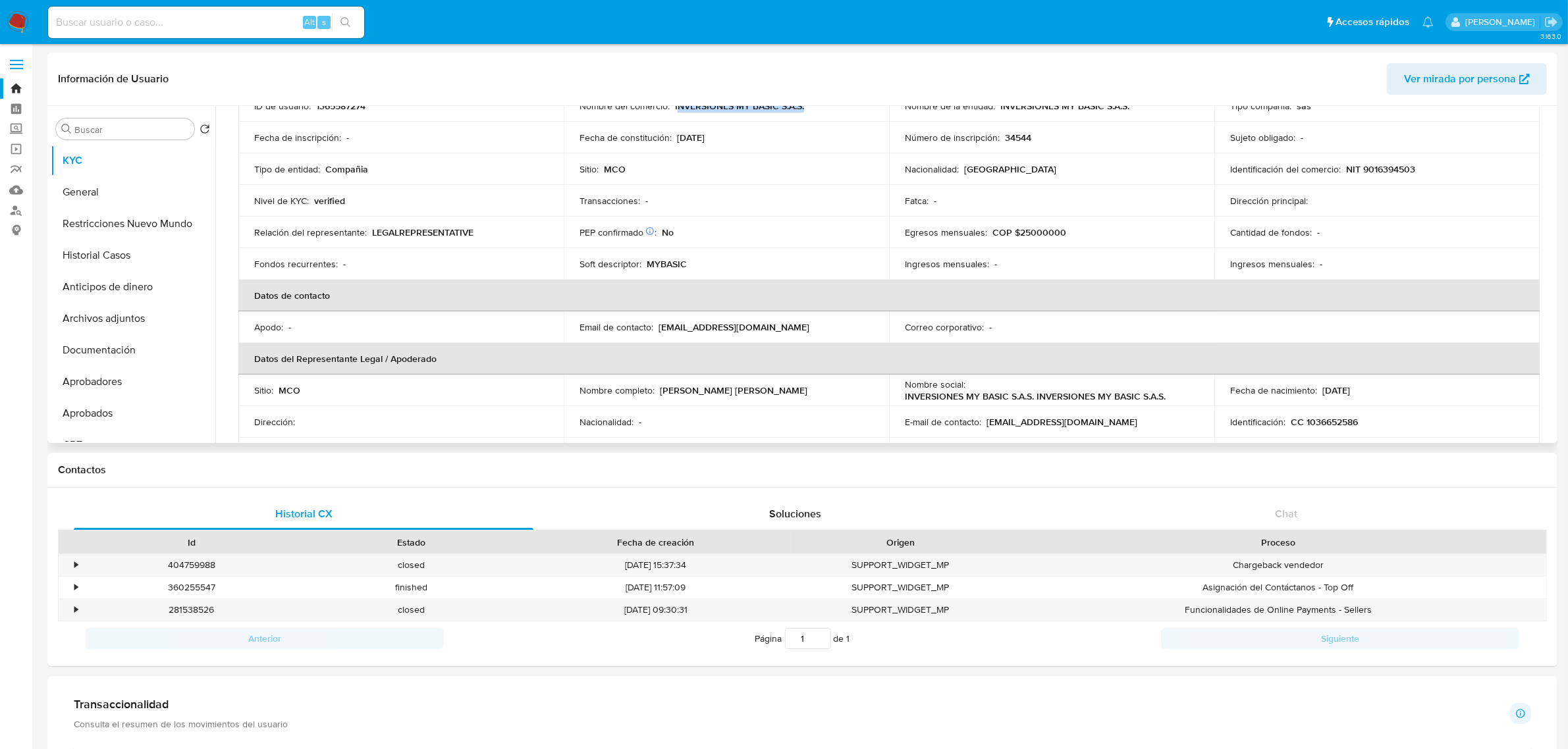
scroll to position [83, 0]
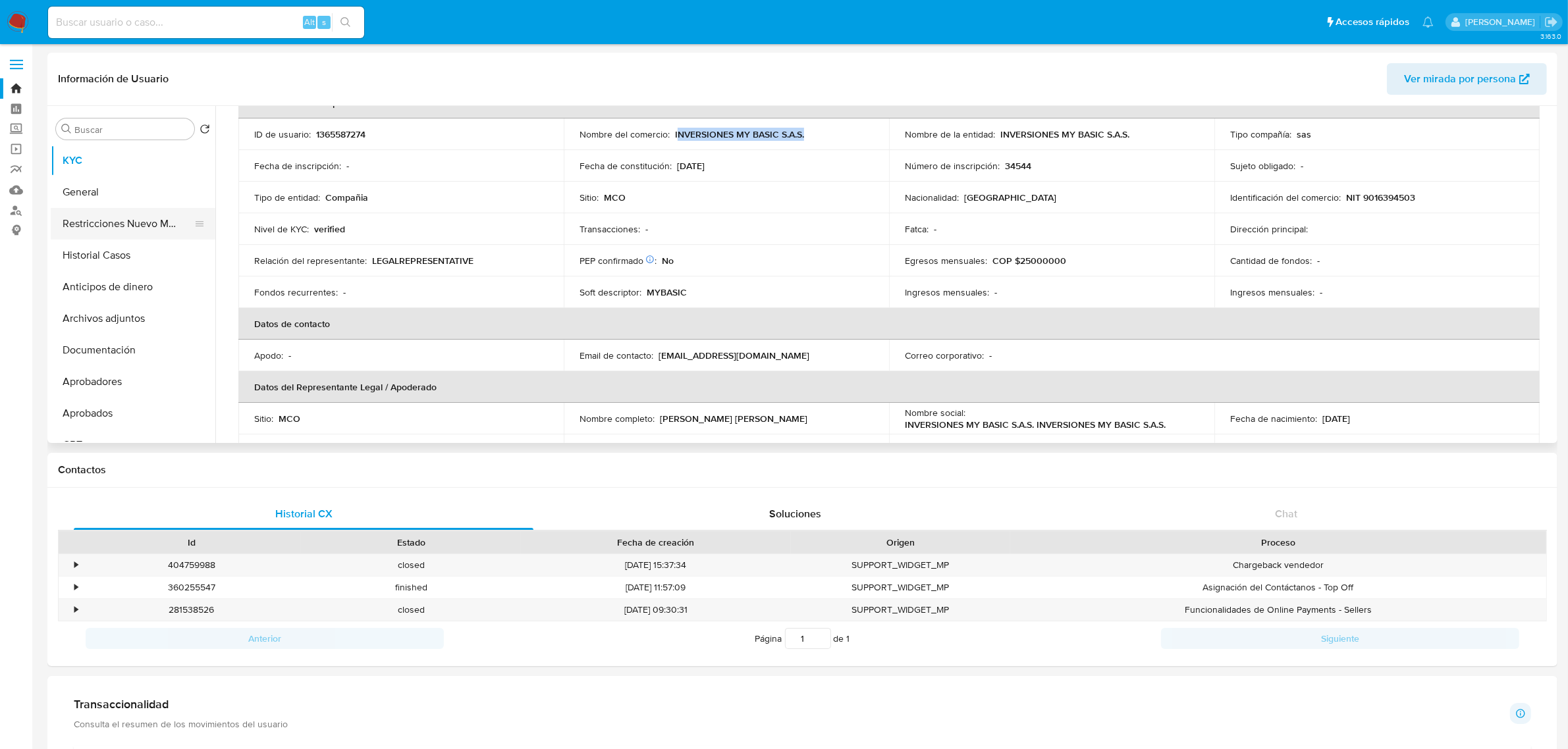
click at [152, 221] on button "Restricciones Nuevo Mundo" at bounding box center [128, 223] width 154 height 32
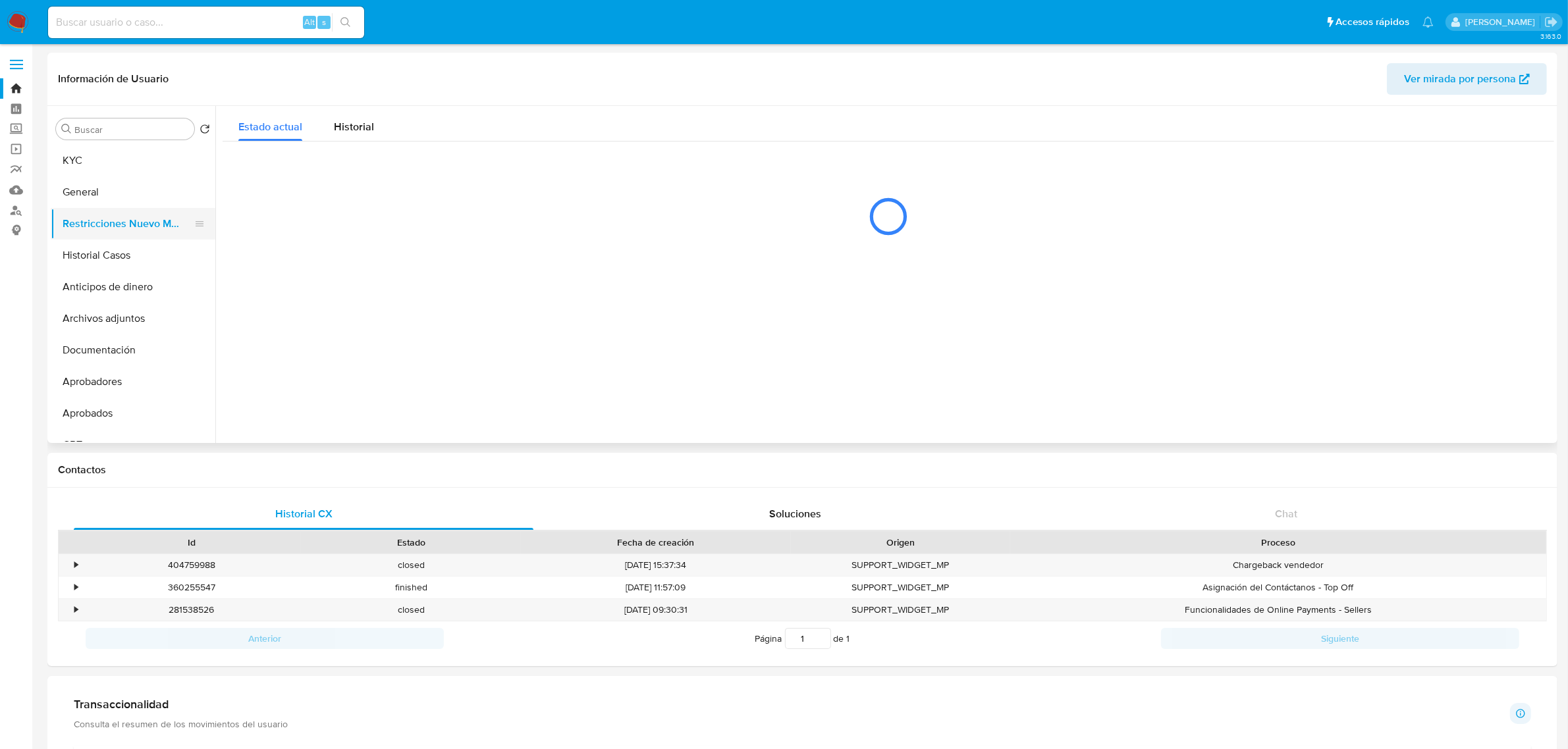
scroll to position [0, 0]
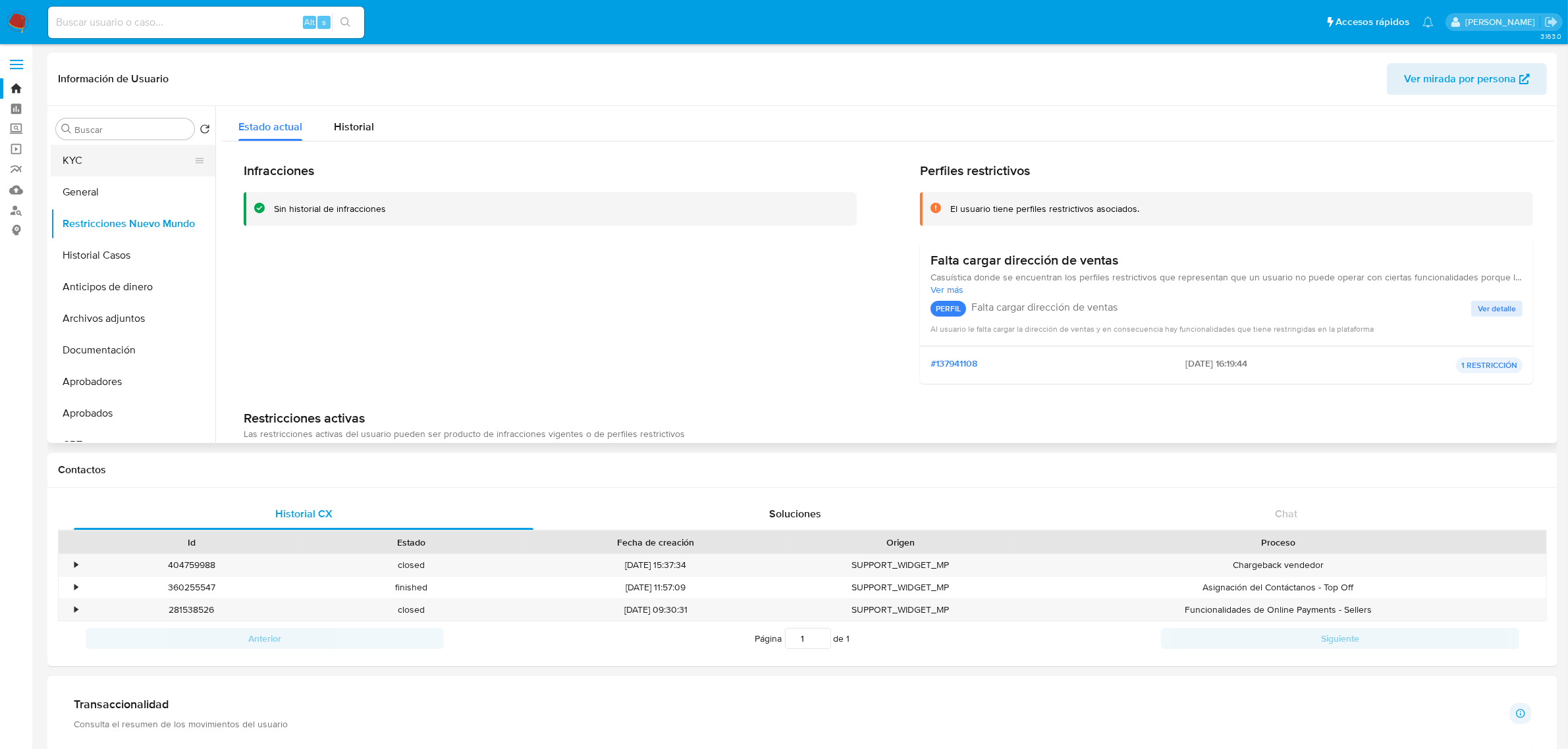
click at [94, 164] on button "KYC" at bounding box center [128, 160] width 154 height 32
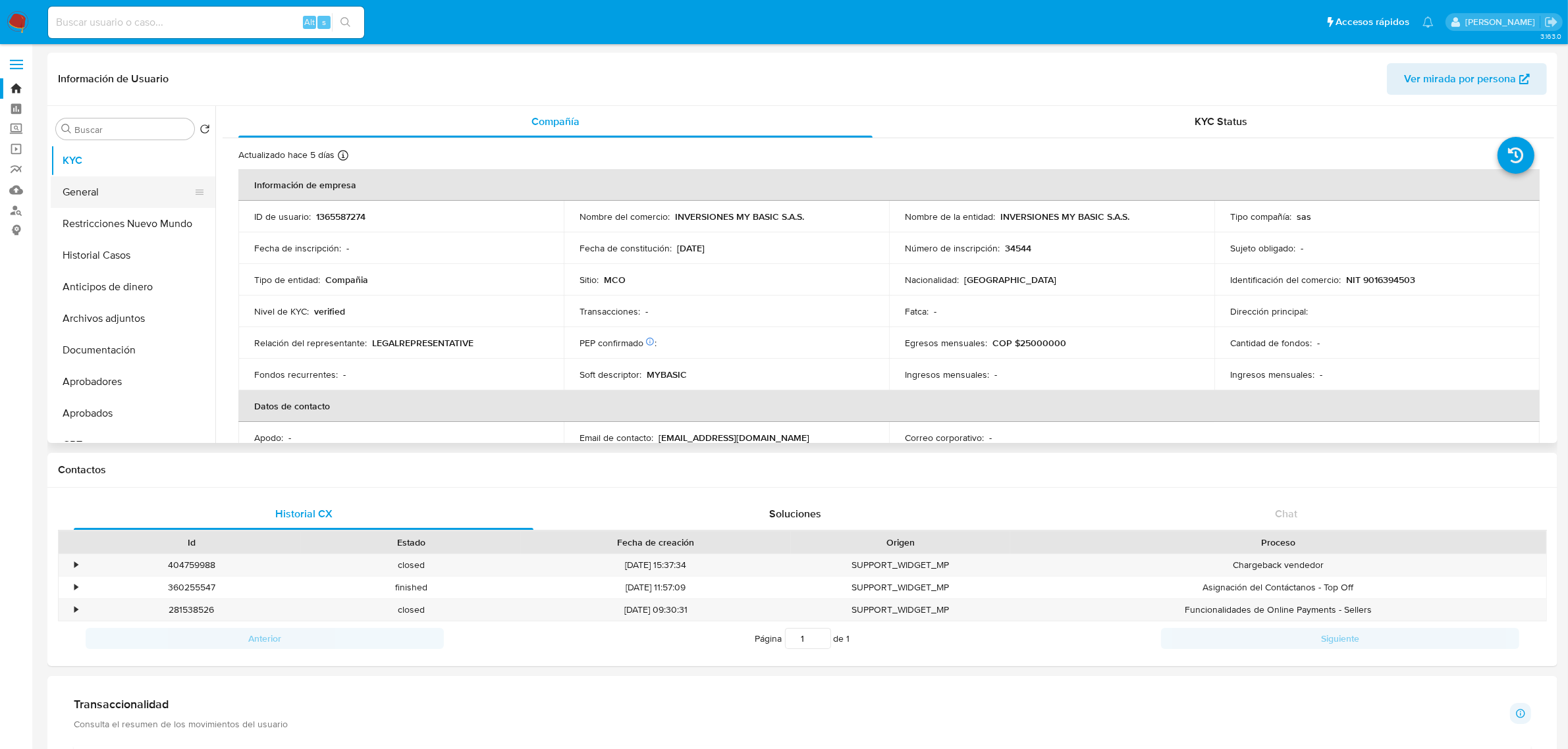
click at [89, 185] on button "General" at bounding box center [128, 192] width 154 height 32
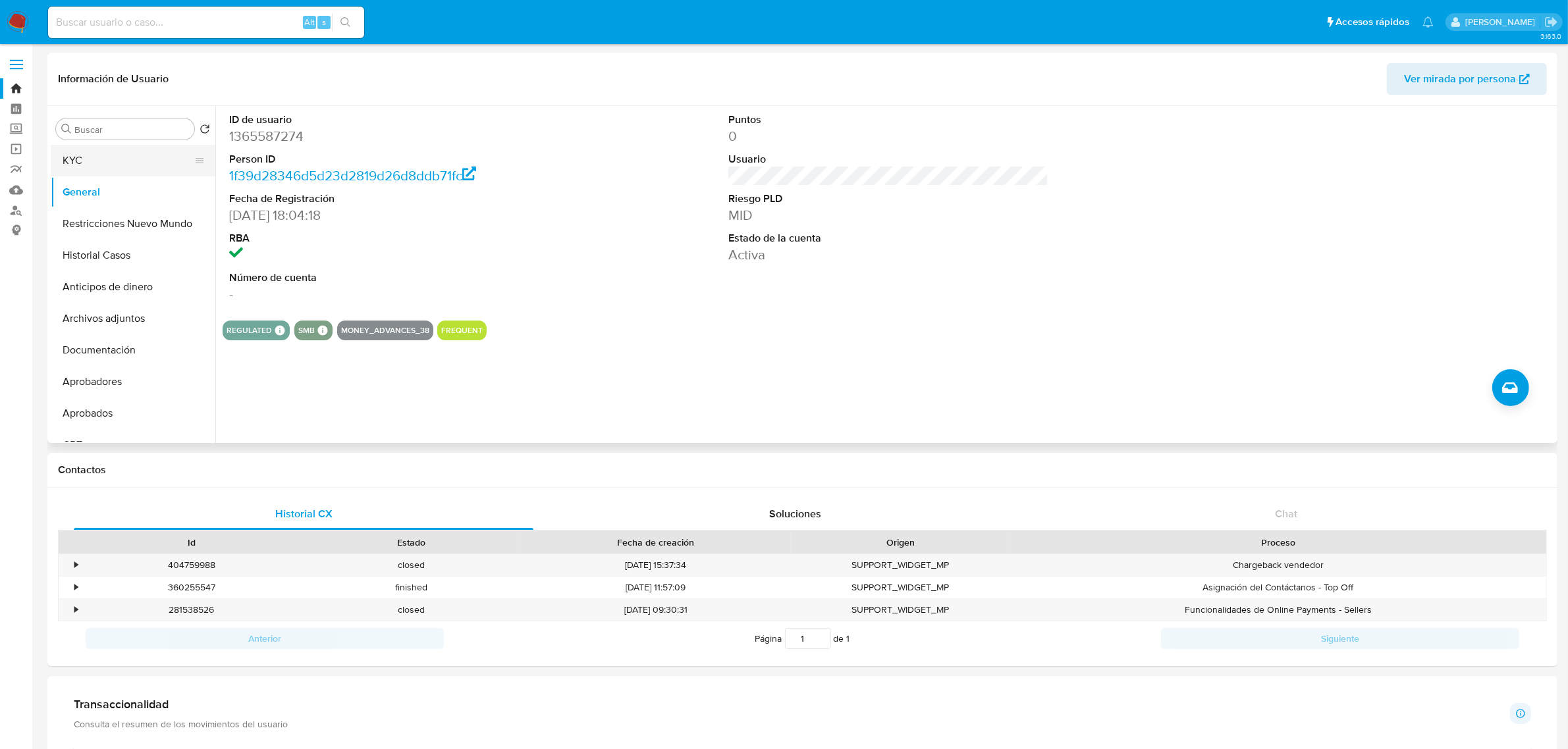
click at [108, 162] on button "KYC" at bounding box center [128, 160] width 154 height 32
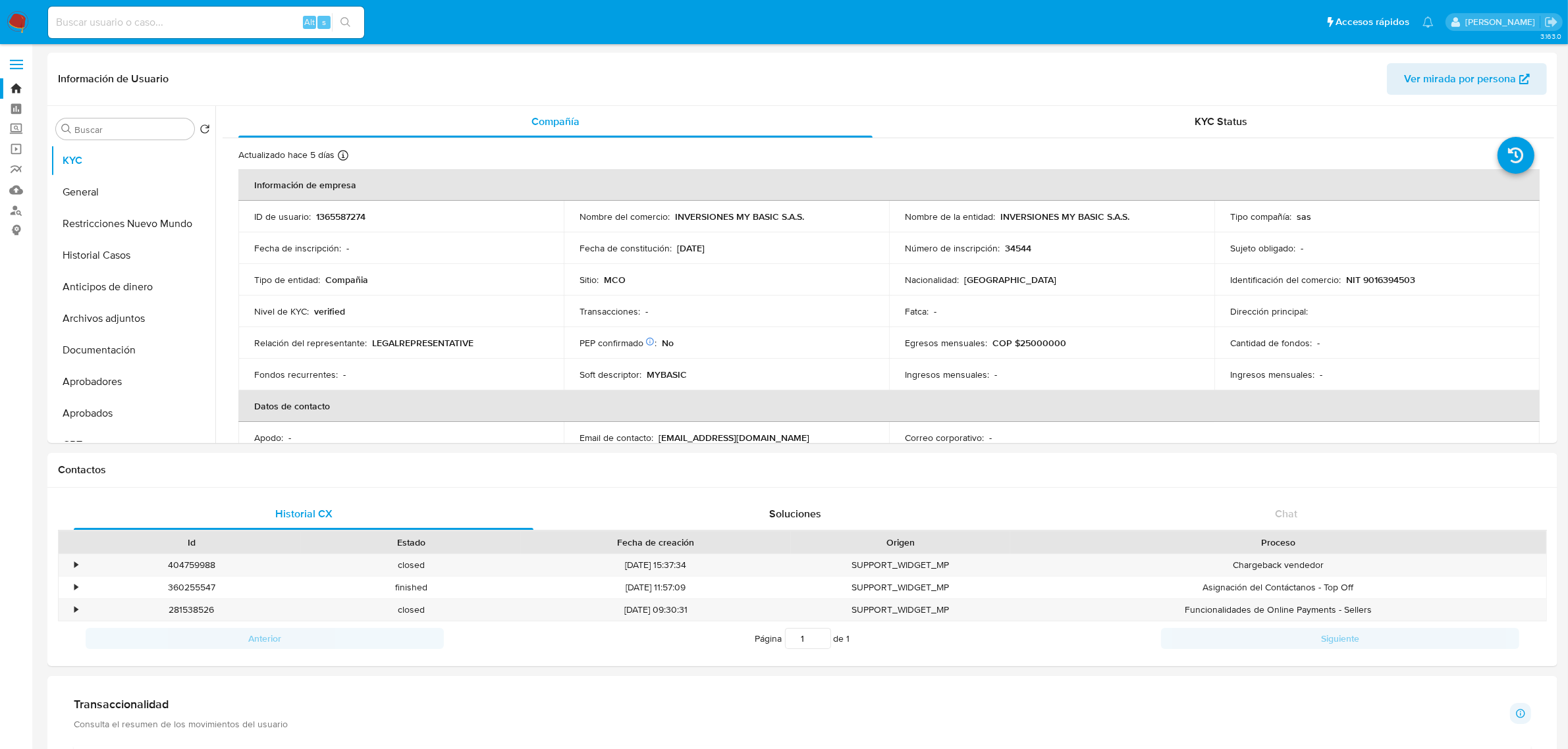
click at [132, 22] on input at bounding box center [206, 22] width 316 height 17
paste input "677787736"
type input "677787736"
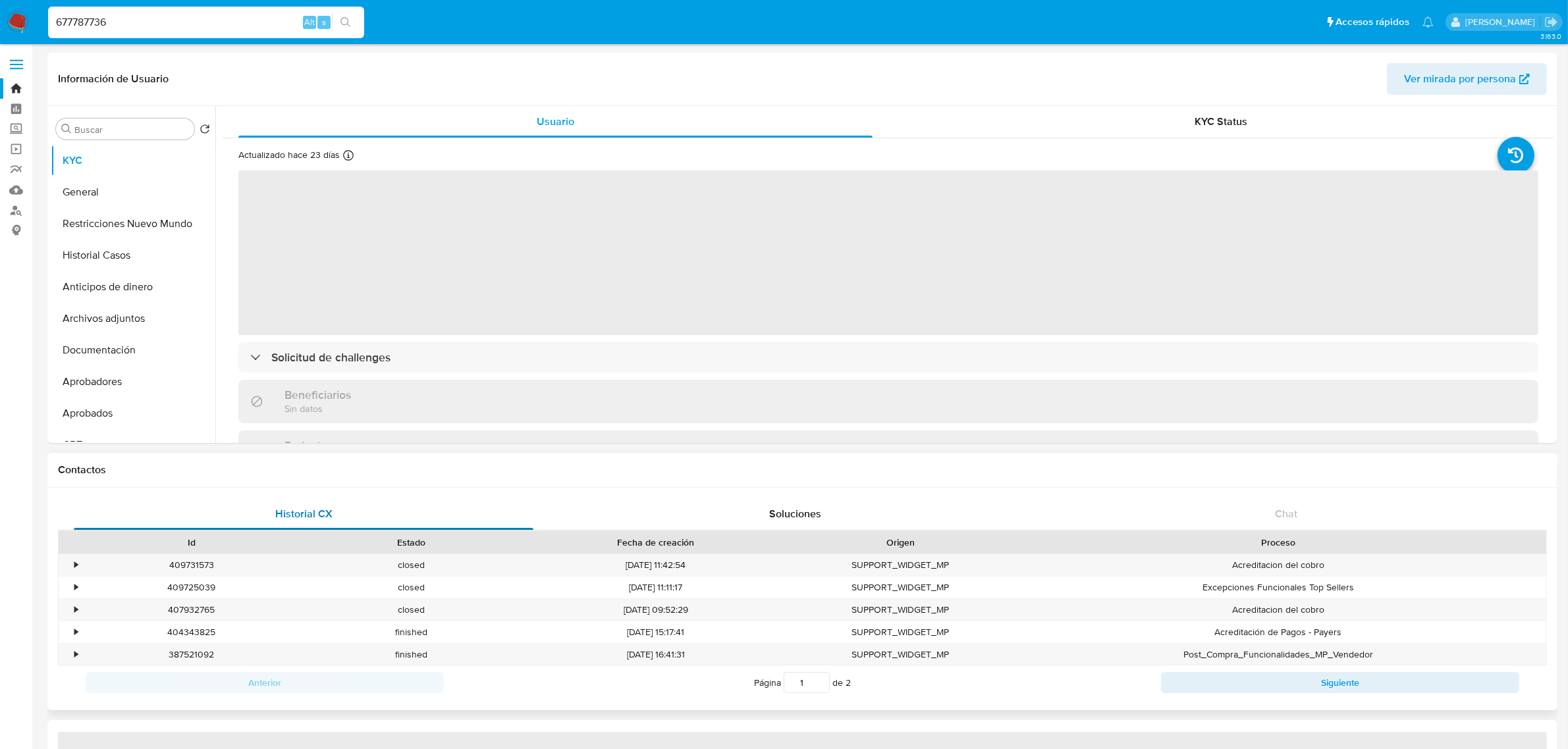
select select "10"
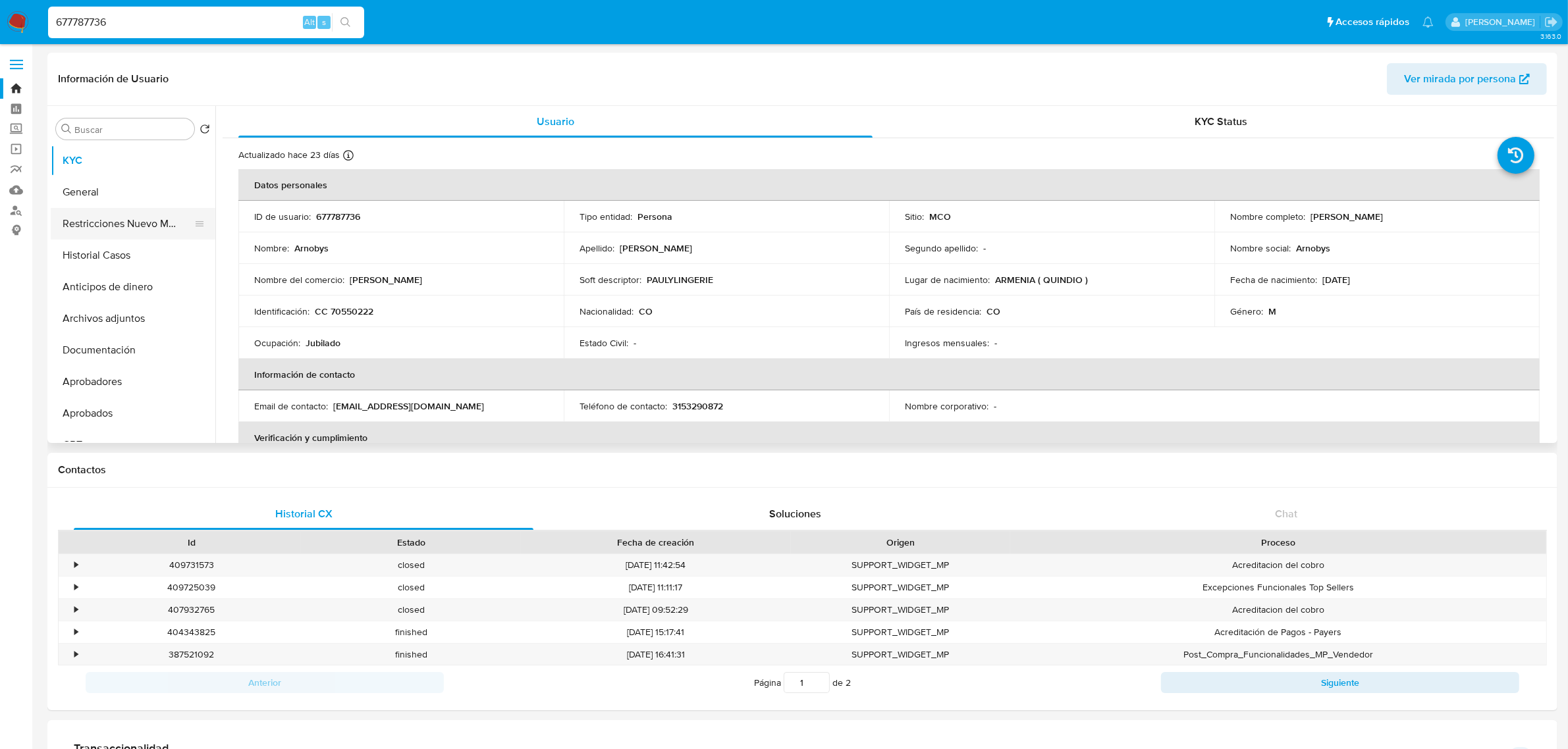
click at [110, 221] on button "Restricciones Nuevo Mundo" at bounding box center [128, 223] width 154 height 32
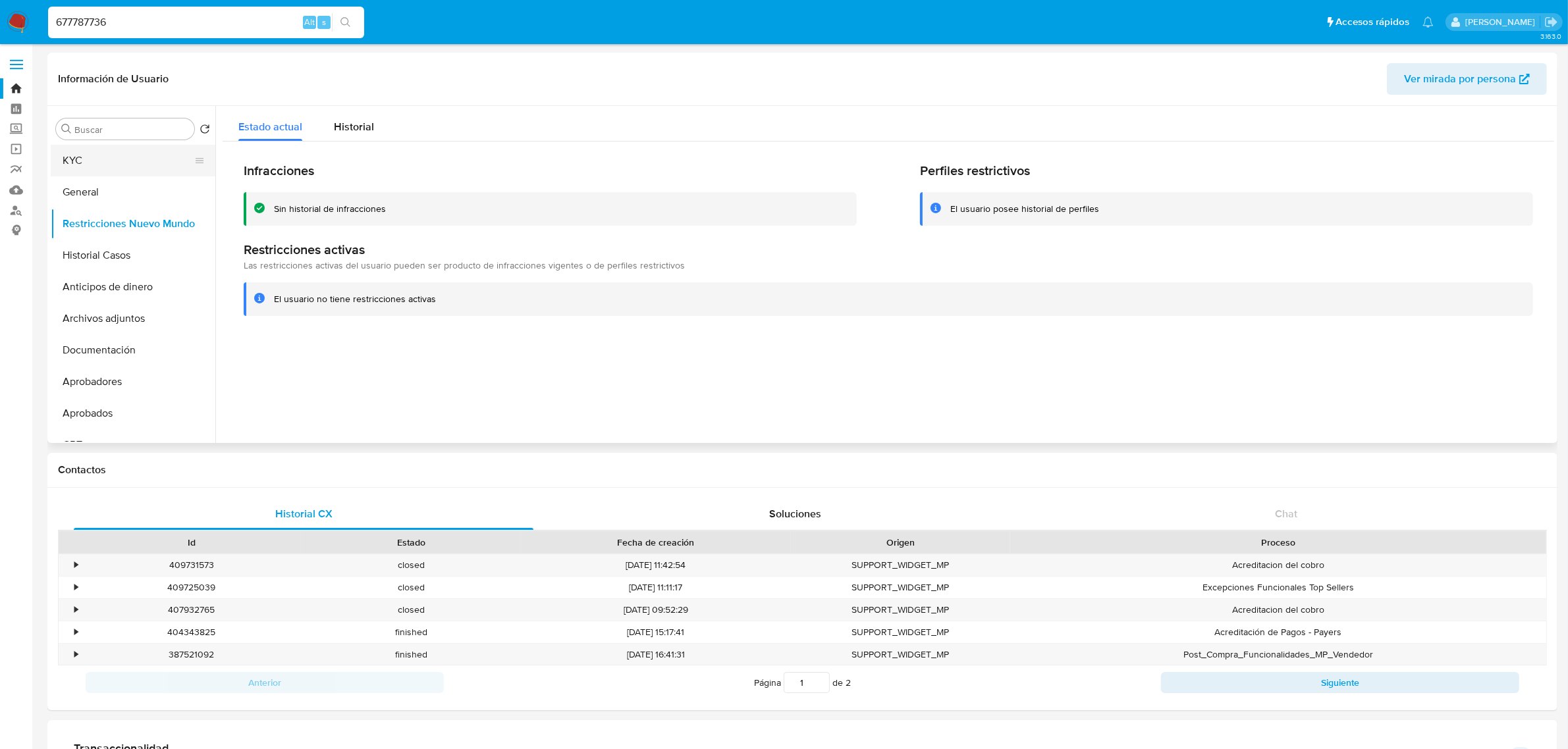
click at [101, 156] on button "KYC" at bounding box center [128, 160] width 154 height 32
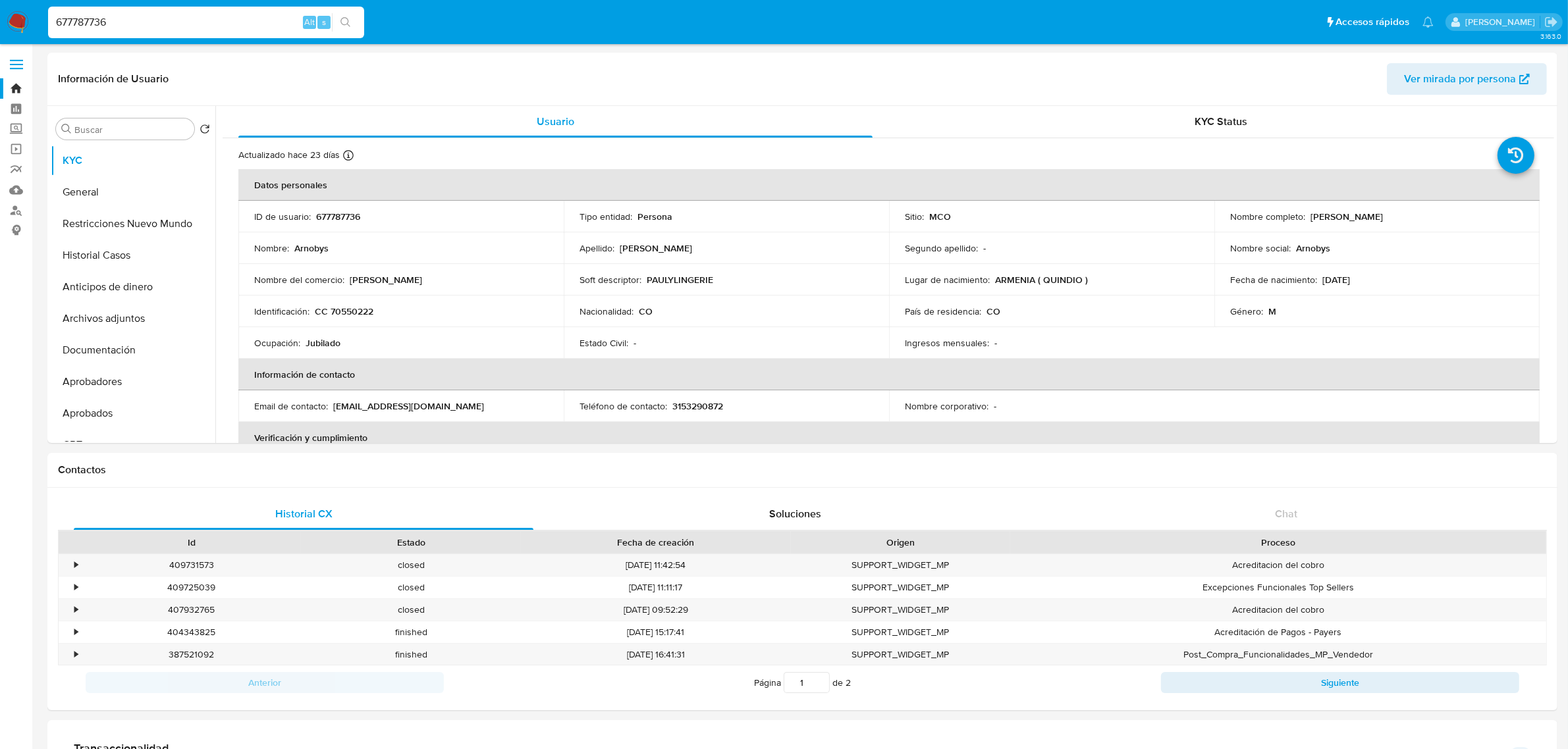
click at [97, 22] on input "677787736" at bounding box center [206, 22] width 316 height 17
paste input "2Z3cUr6ah064Dyjz8i39ksBo"
type input "2Z3cUr6ah064Dyjz8i39ksBo"
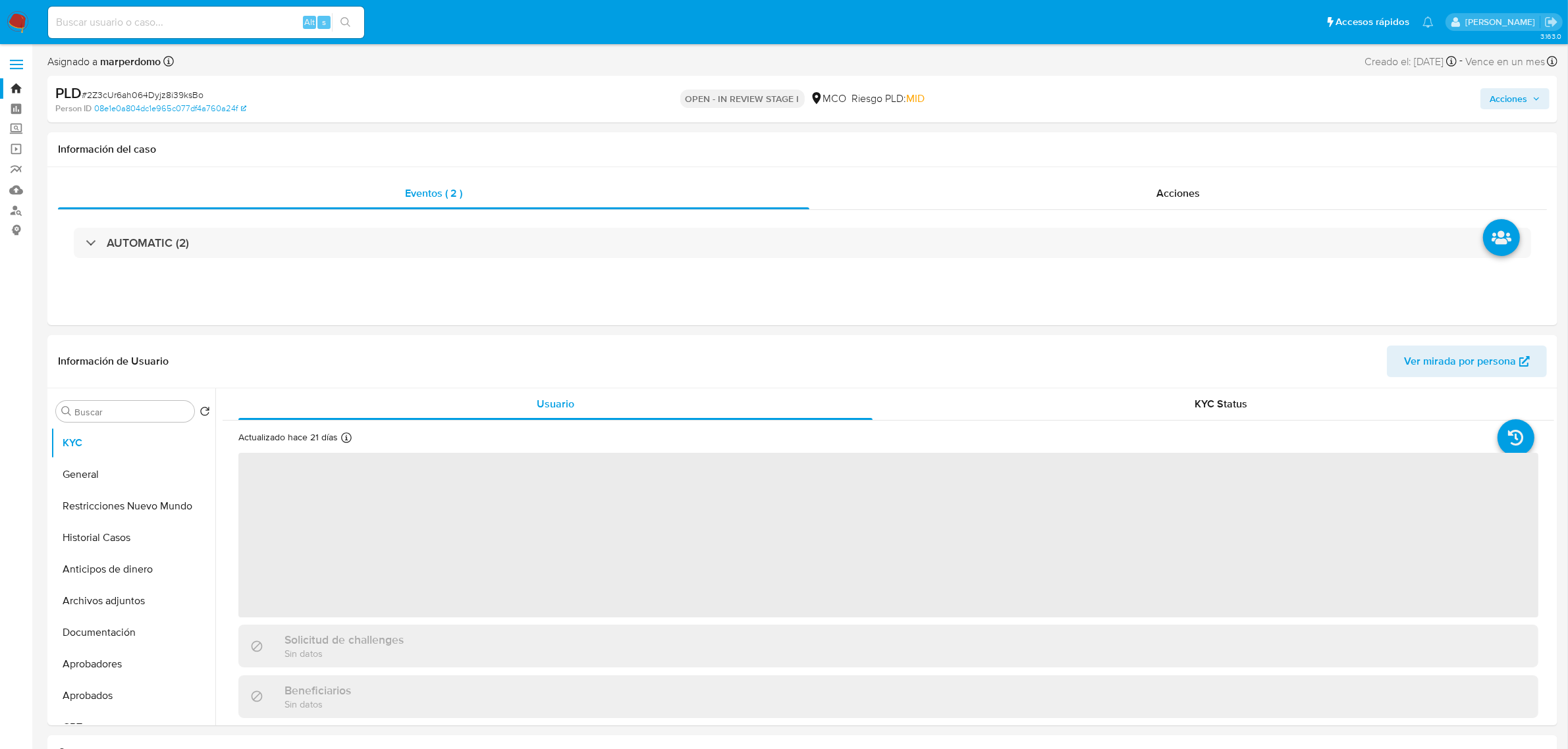
select select "10"
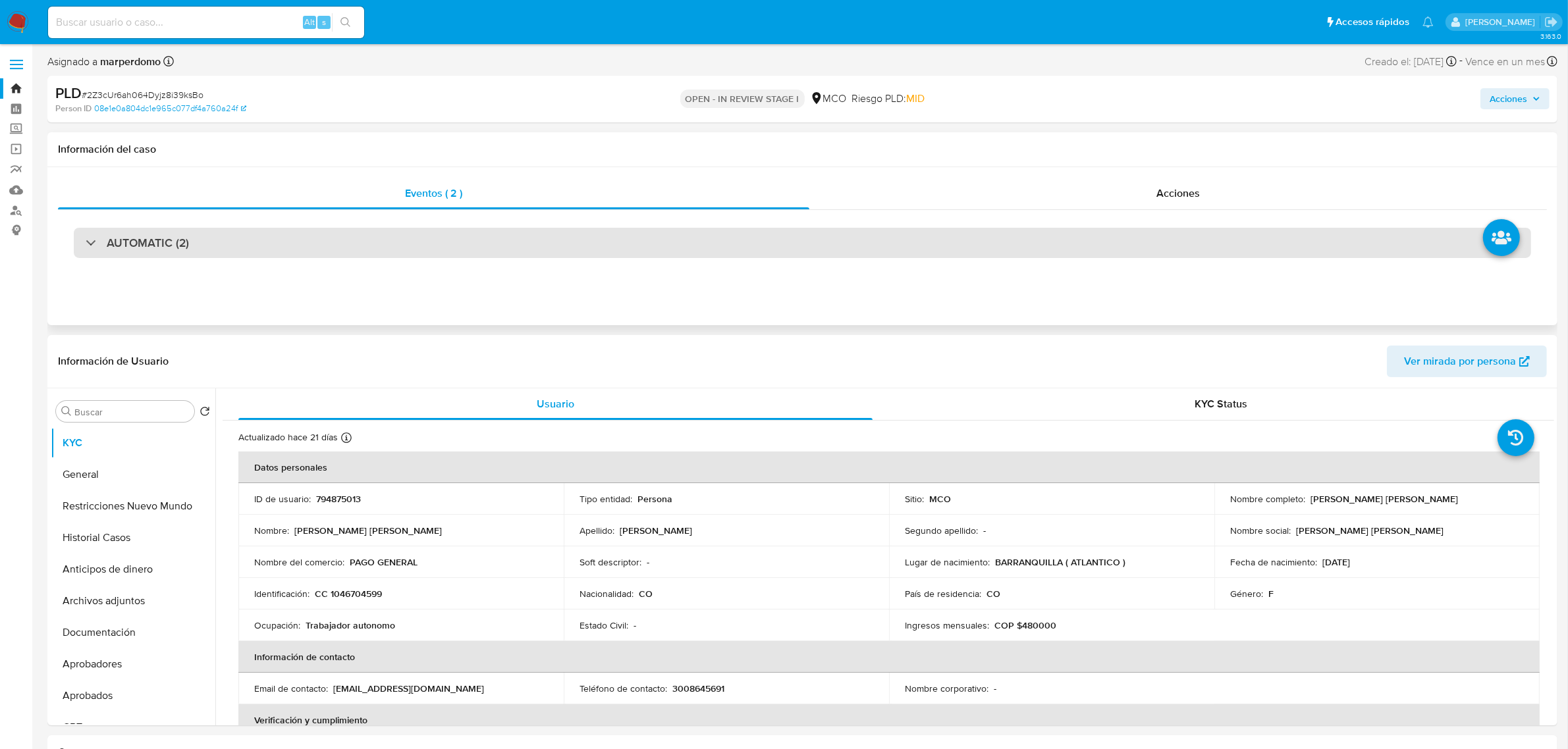
click at [958, 254] on div "AUTOMATIC (2)" at bounding box center [802, 243] width 1457 height 30
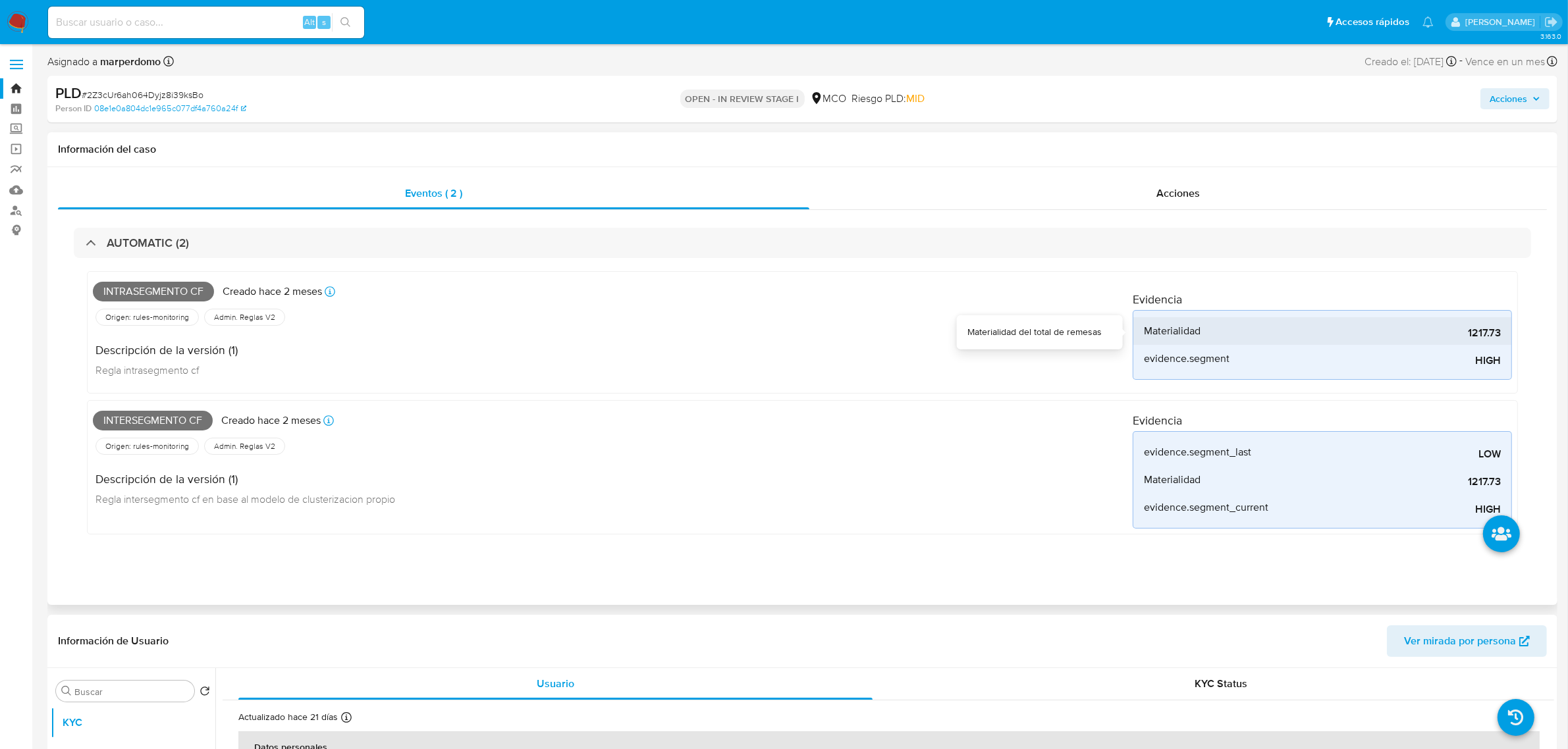
drag, startPoint x: 1473, startPoint y: 332, endPoint x: 1489, endPoint y: 338, distance: 17.1
click at [1489, 338] on span "1217.73" at bounding box center [1402, 332] width 198 height 13
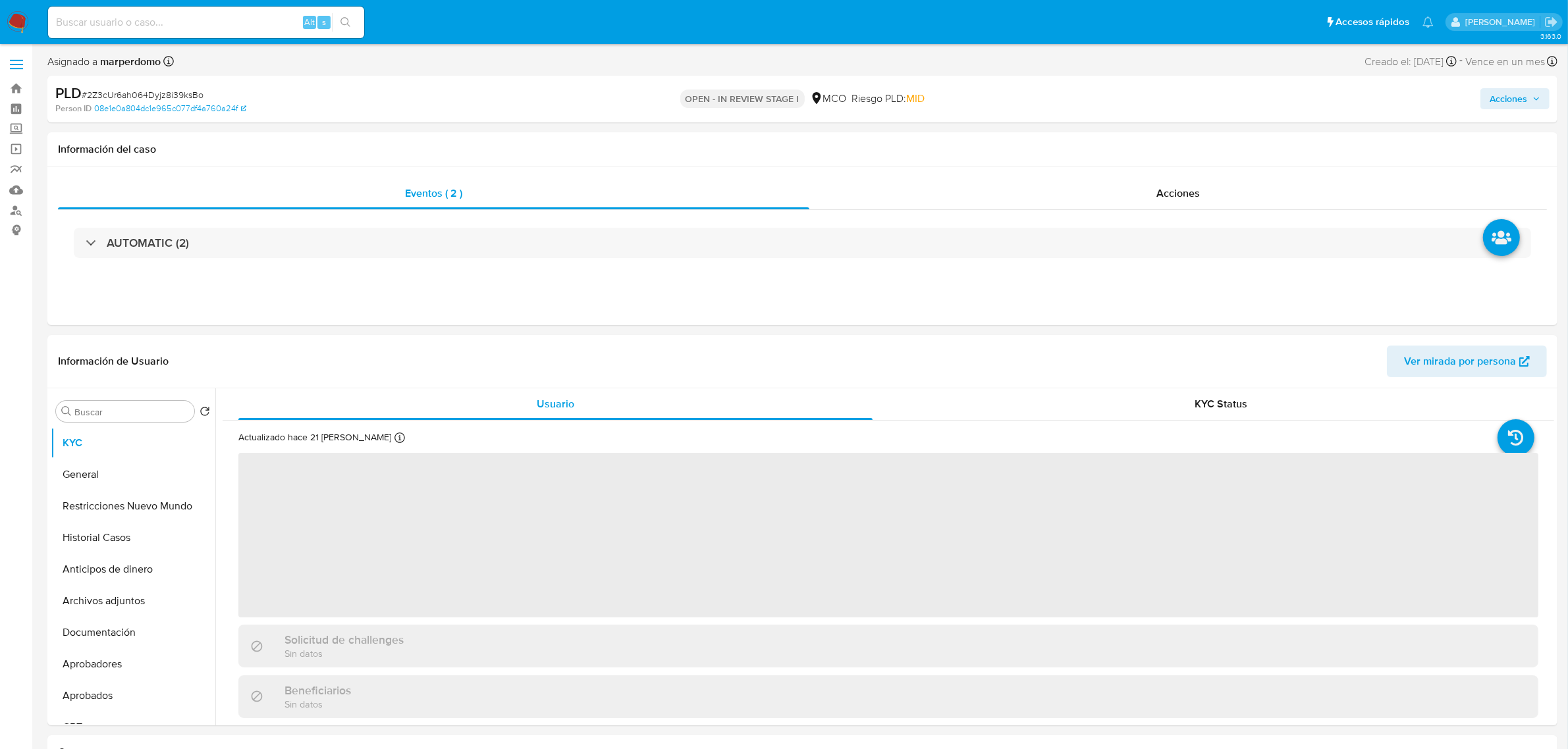
select select "10"
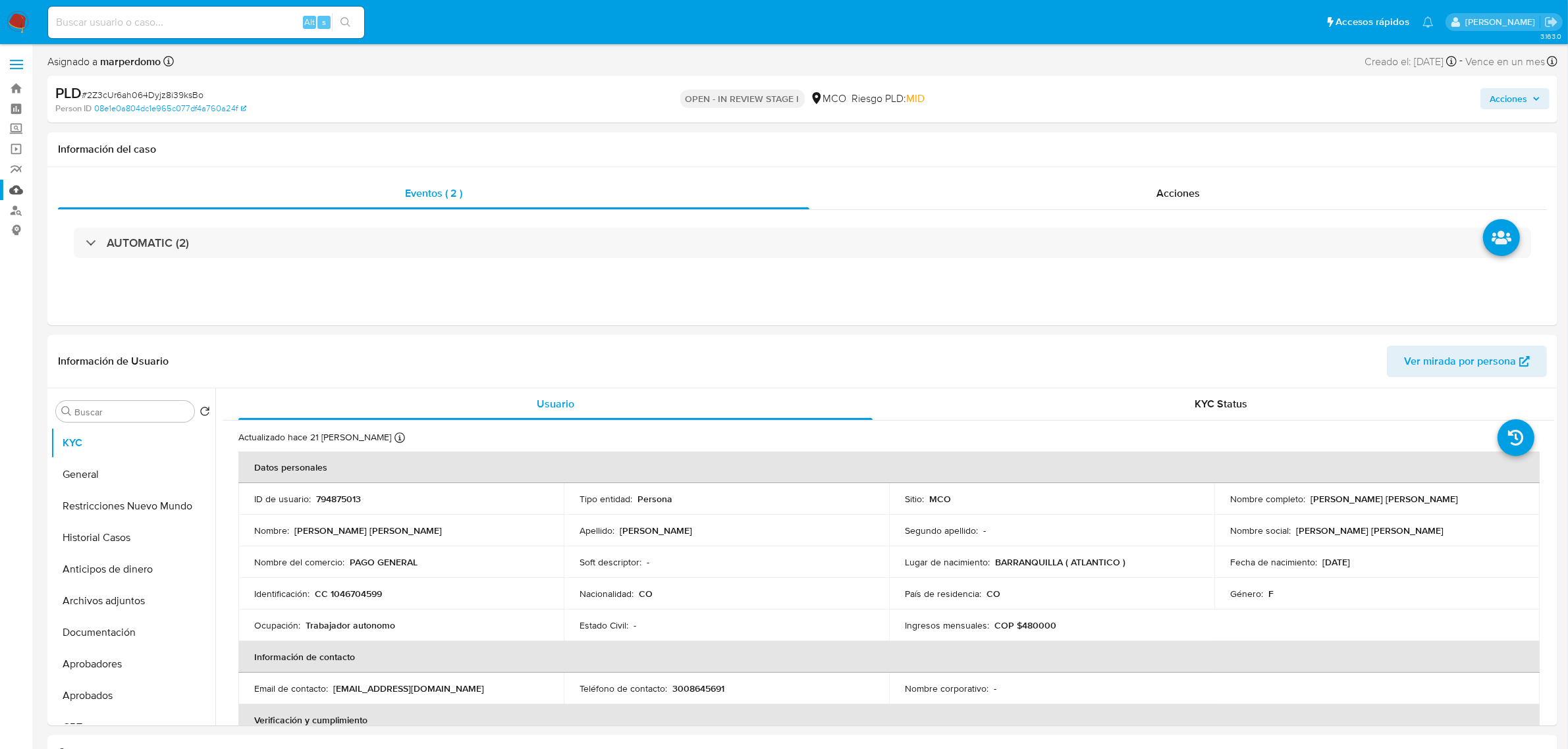
click at [12, 186] on link "Mulan" at bounding box center [78, 190] width 156 height 20
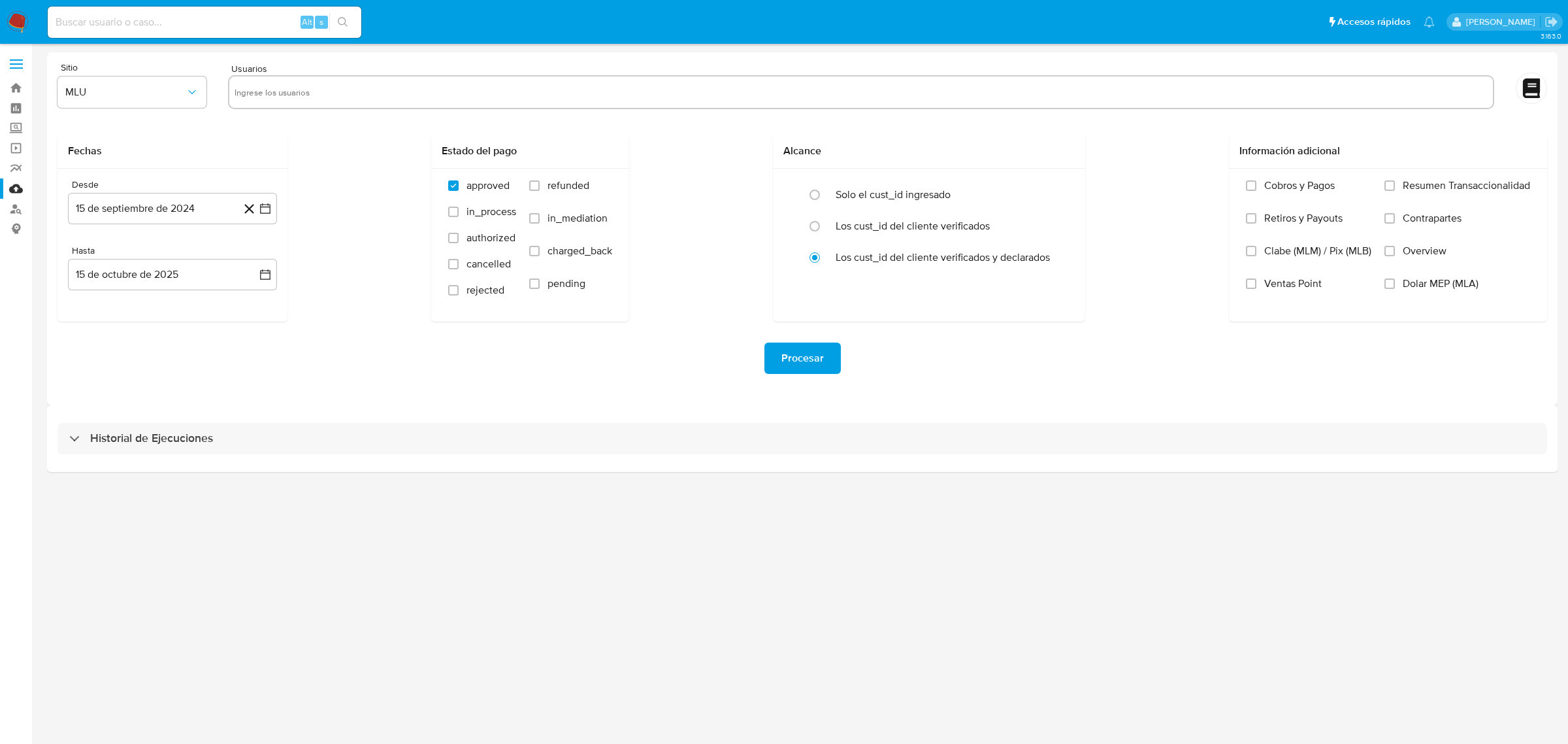
click at [310, 96] on input "text" at bounding box center [861, 92] width 1253 height 21
paste input "794875013"
type input "794875013"
click at [160, 103] on button "MLU" at bounding box center [132, 92] width 149 height 32
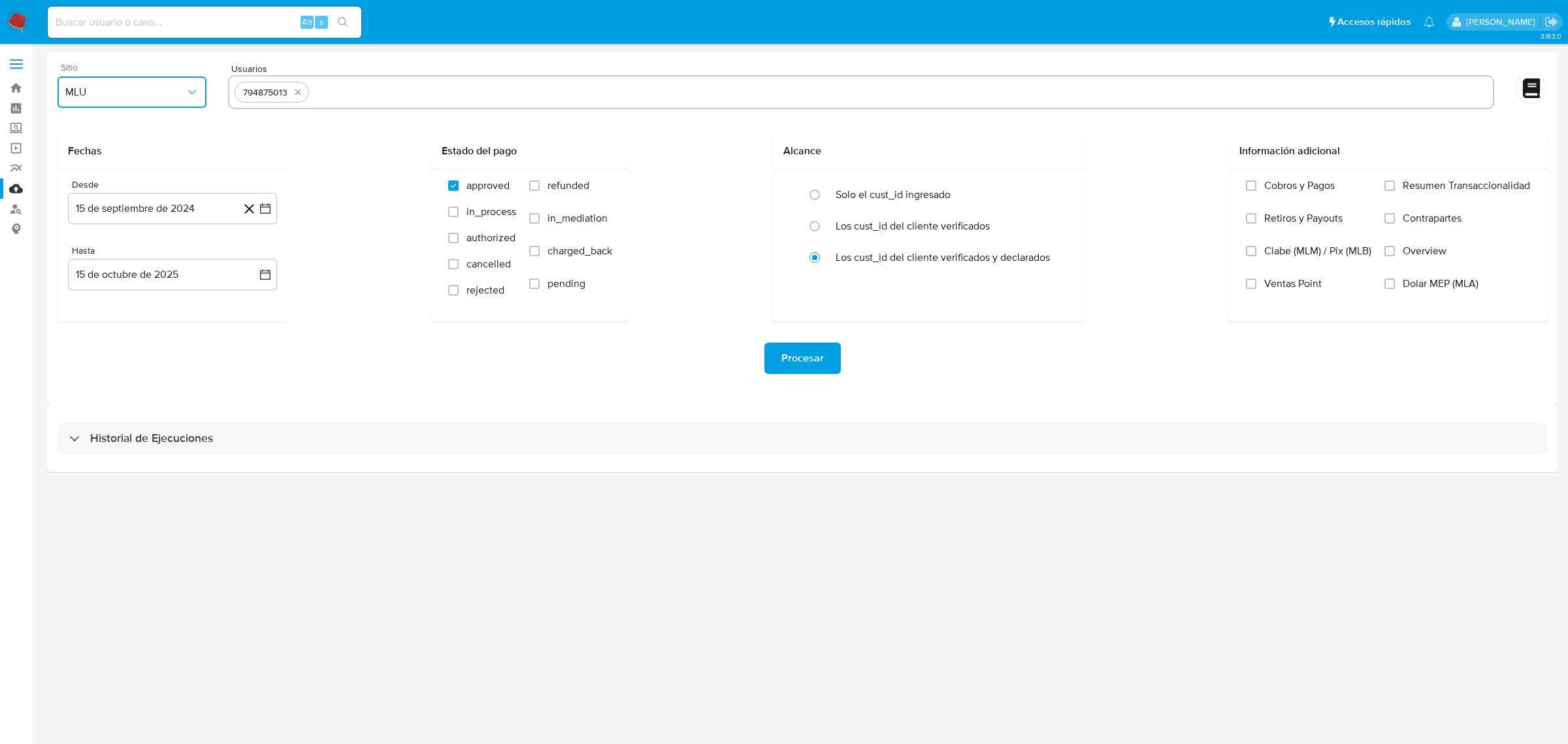
click at [200, 93] on button "MLU" at bounding box center [132, 92] width 149 height 32
click at [89, 193] on span "MCO" at bounding box center [77, 190] width 24 height 13
click at [529, 183] on input "refunded" at bounding box center [535, 185] width 11 height 11
checkbox input "true"
click at [535, 247] on input "charged_back" at bounding box center [535, 251] width 11 height 11
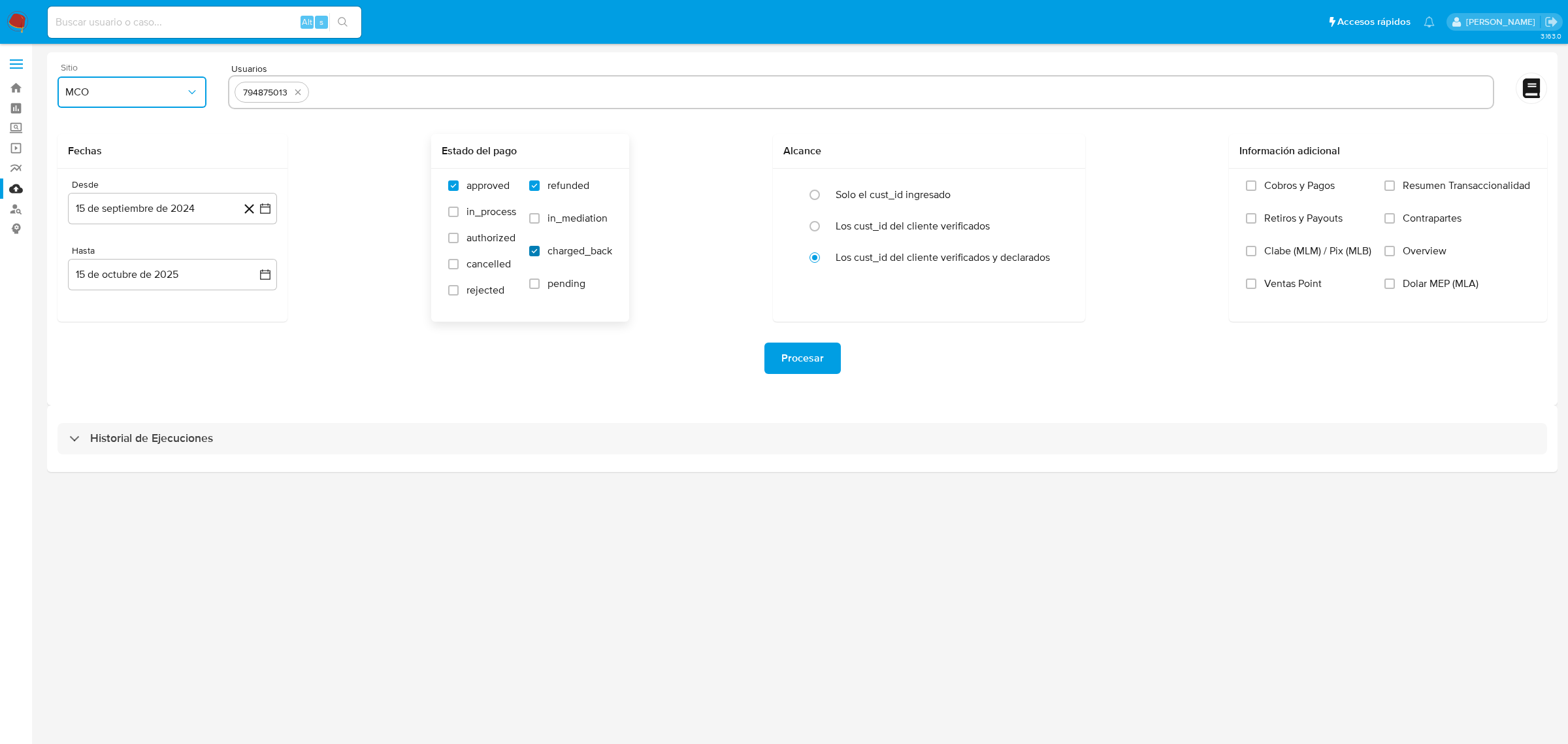
checkbox input "true"
click at [814, 358] on span "Procesar" at bounding box center [802, 358] width 42 height 29
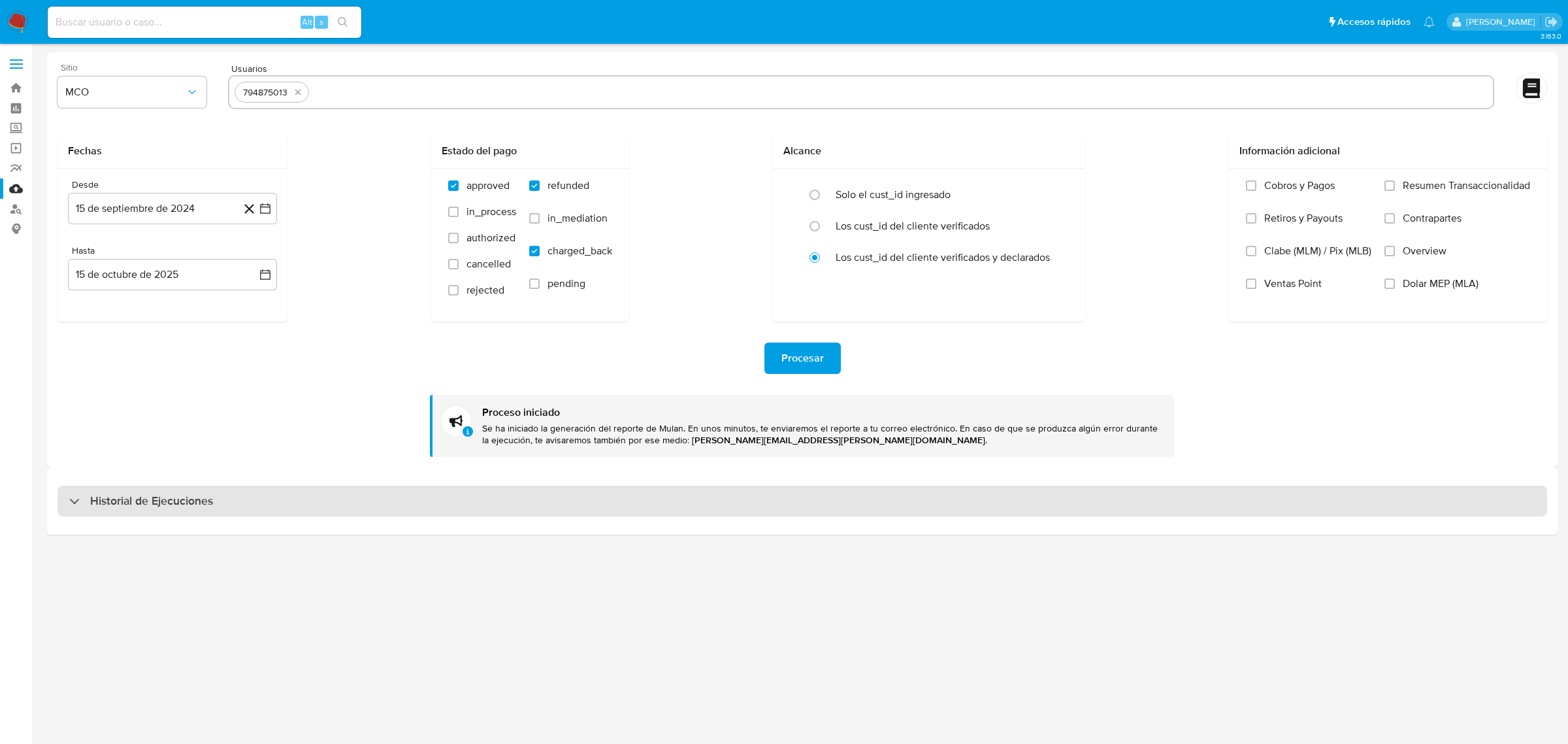
click at [60, 494] on div "Historial de Ejecuciones" at bounding box center [802, 501] width 1489 height 32
select select "10"
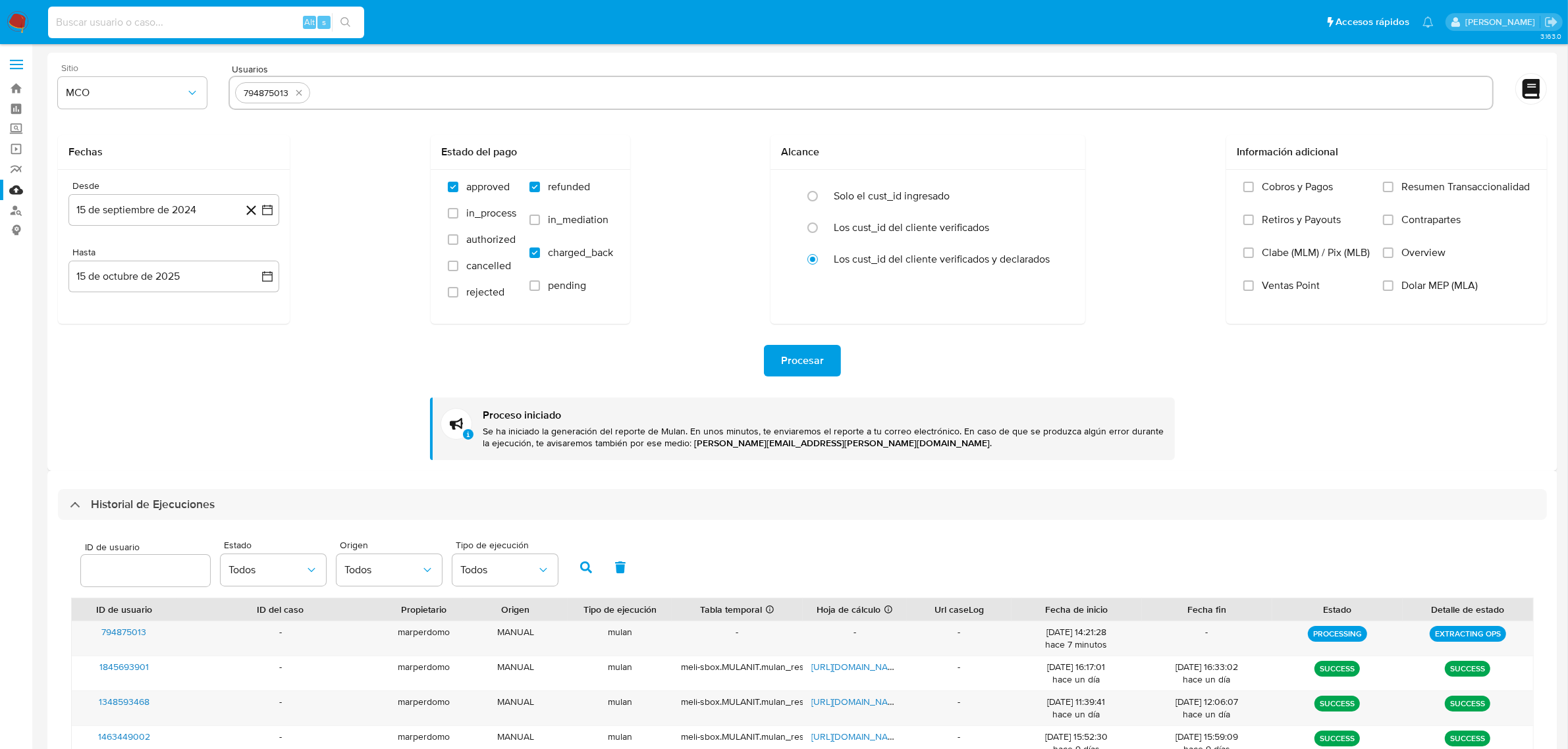
click at [284, 20] on input at bounding box center [206, 22] width 316 height 17
type input "v"
paste input "NOT SO BASIC"
type input "NOT SO BASIC"
